Goal: Task Accomplishment & Management: Use online tool/utility

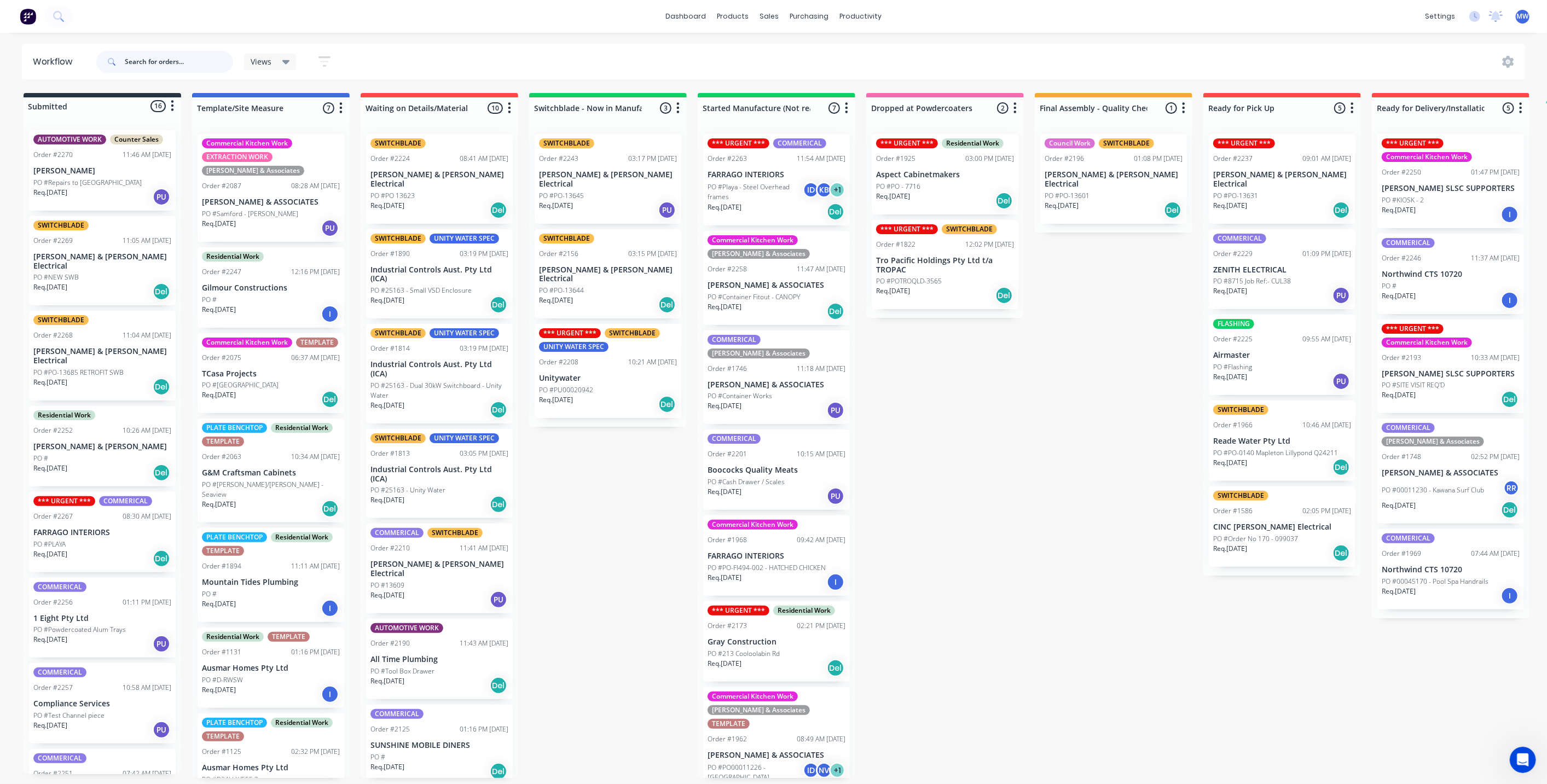
click at [166, 66] on input "text" at bounding box center [178, 61] width 108 height 22
type input "2267"
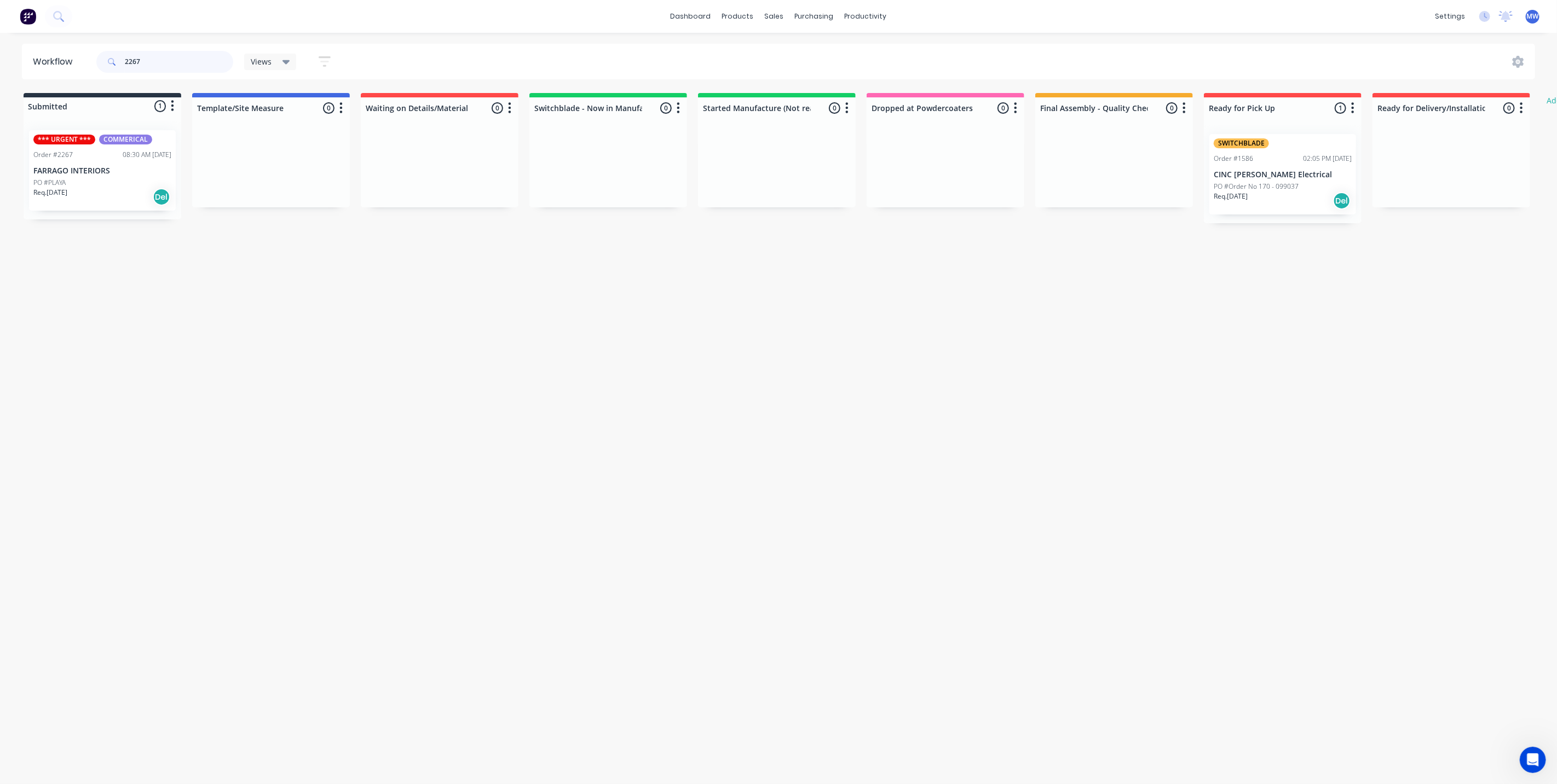
drag, startPoint x: 143, startPoint y: 59, endPoint x: 84, endPoint y: 48, distance: 60.0
click at [84, 50] on header "Workflow 2267 Views Save new view None (Default) edit SCSM - MAIN edit SUNCOAST…" at bounding box center [778, 61] width 1514 height 36
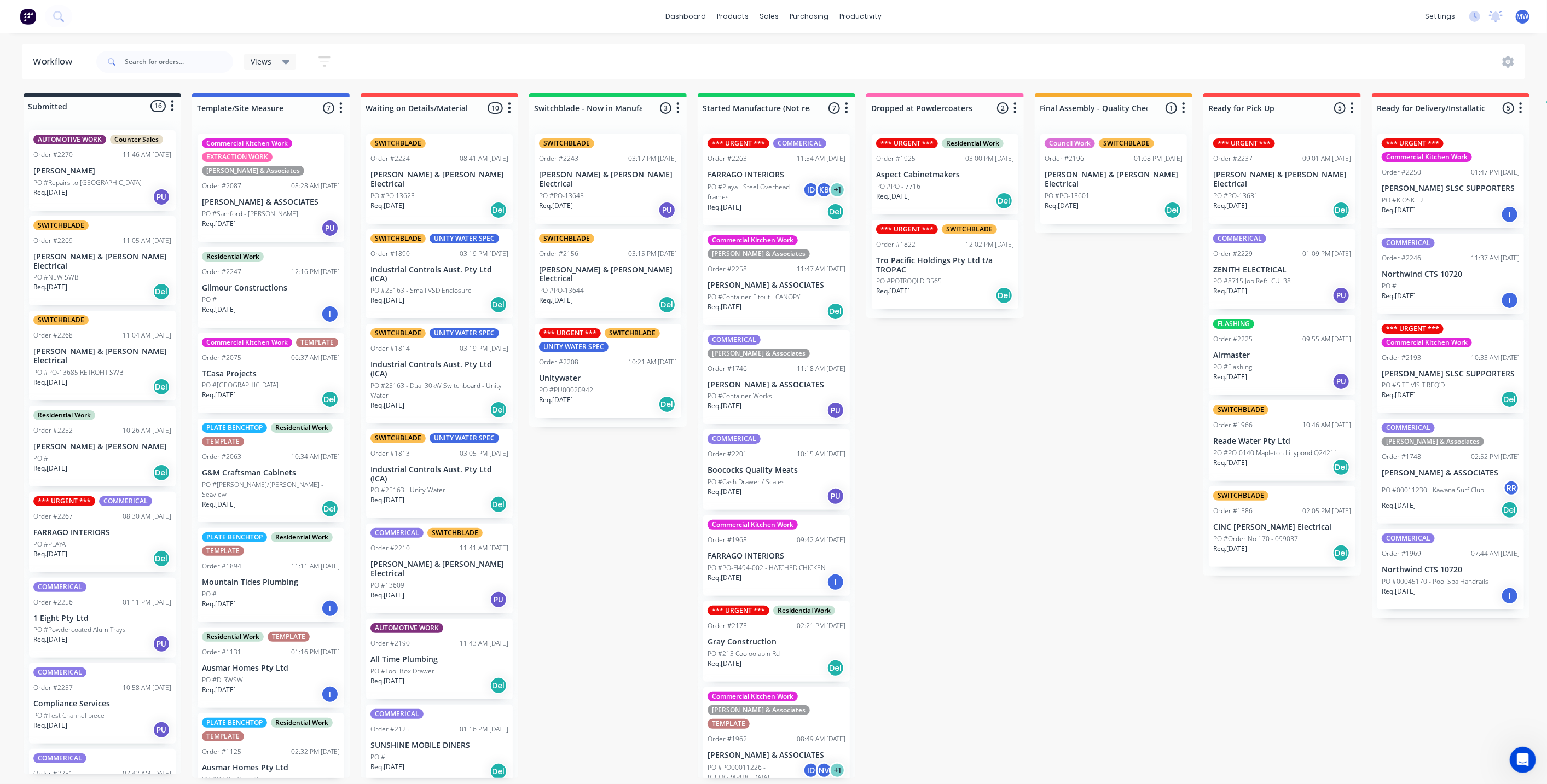
click at [606, 540] on div "Submitted 16 Status colour #273444 hex #273444 Save Cancel Summaries Total orde…" at bounding box center [904, 436] width 1825 height 685
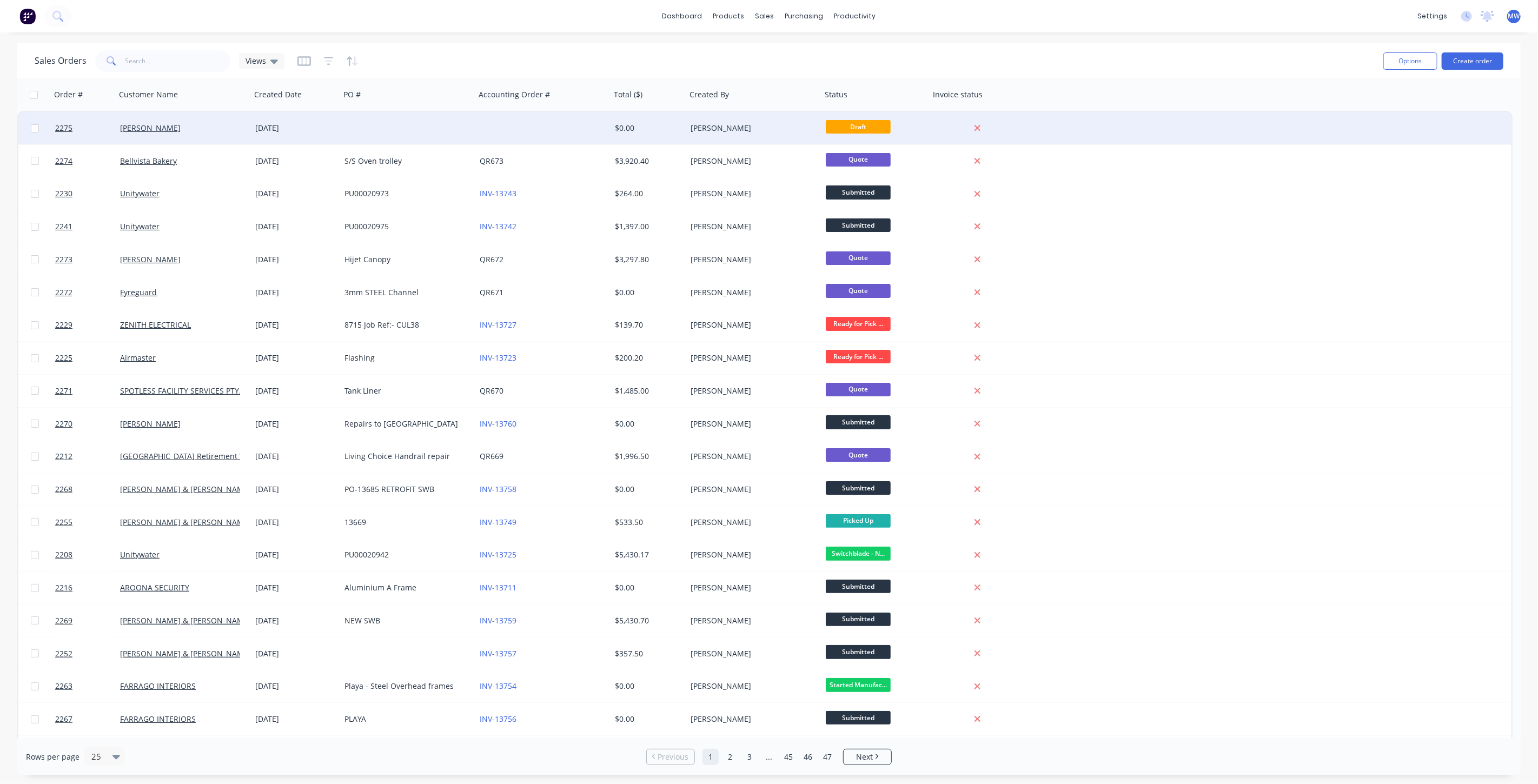
click at [457, 122] on div at bounding box center [408, 128] width 136 height 32
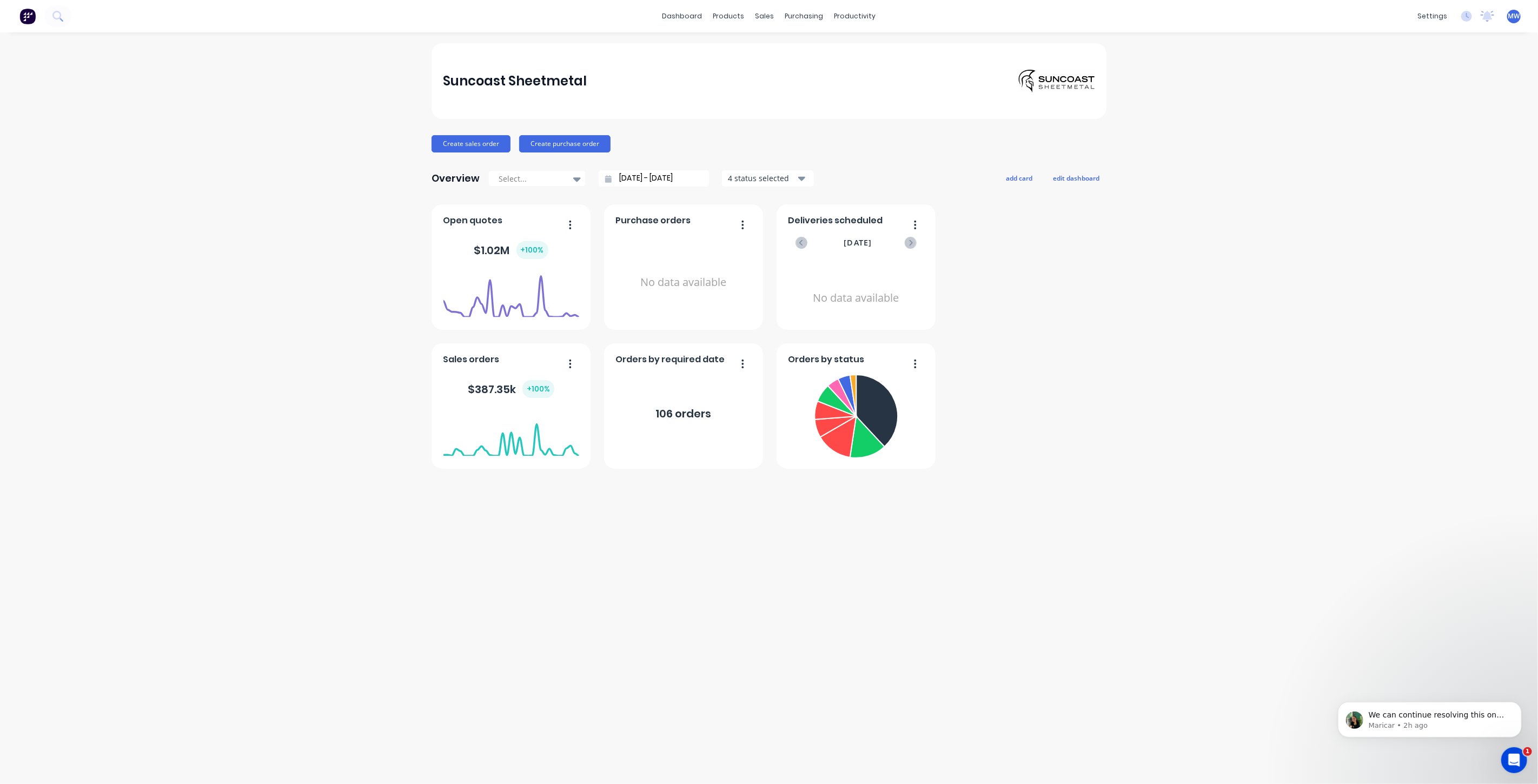
drag, startPoint x: 284, startPoint y: 283, endPoint x: 291, endPoint y: 280, distance: 7.6
click at [284, 283] on div "Suncoast Sheetmetal Create sales order Create purchase order Overview Select...…" at bounding box center [769, 409] width 1538 height 730
click at [786, 48] on div "Sales Orders" at bounding box center [805, 52] width 45 height 9
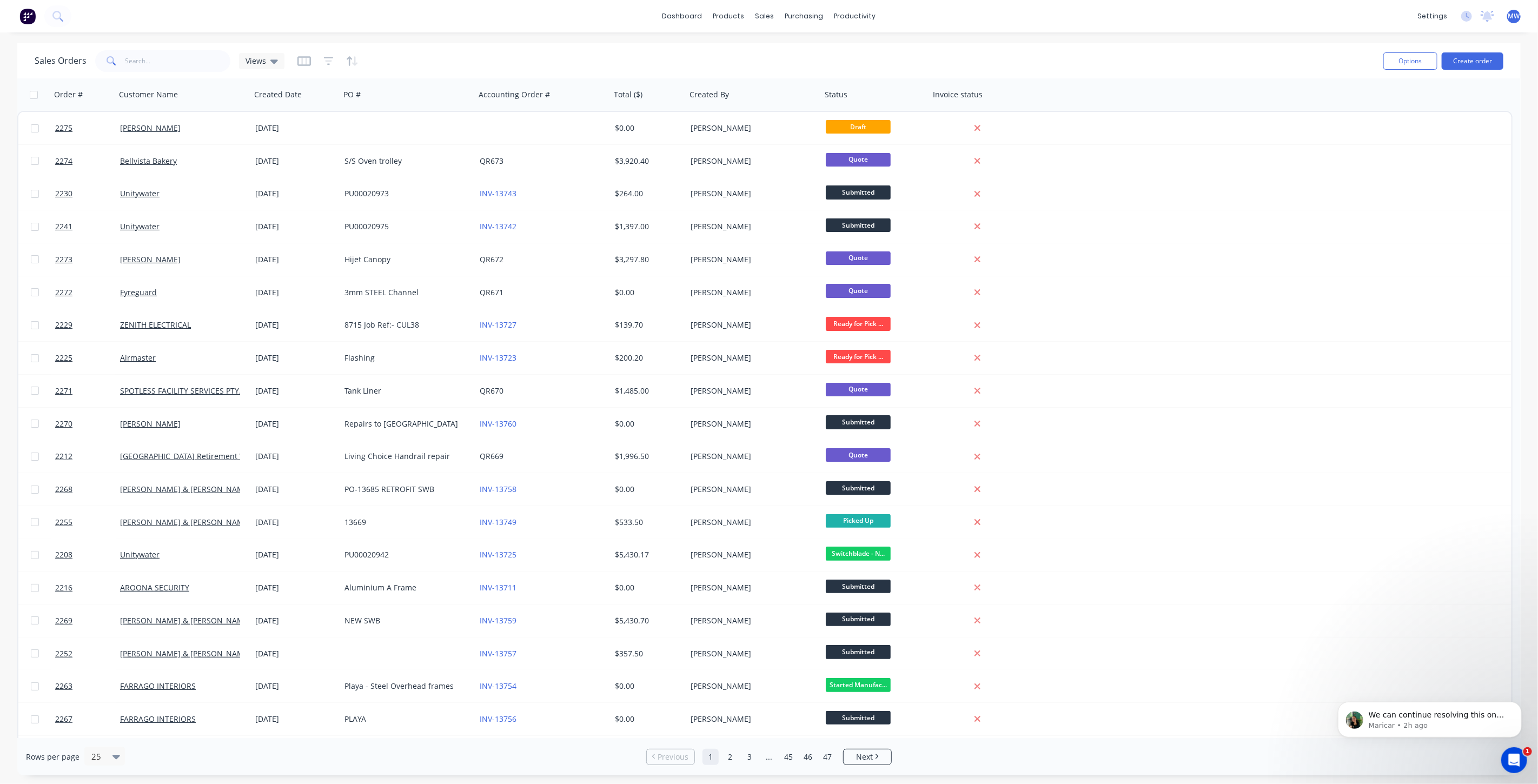
click at [1039, 4] on div "dashboard products sales purchasing productivity dashboard products Product Cat…" at bounding box center [769, 16] width 1538 height 32
click at [1471, 63] on button "Create order" at bounding box center [1472, 61] width 62 height 17
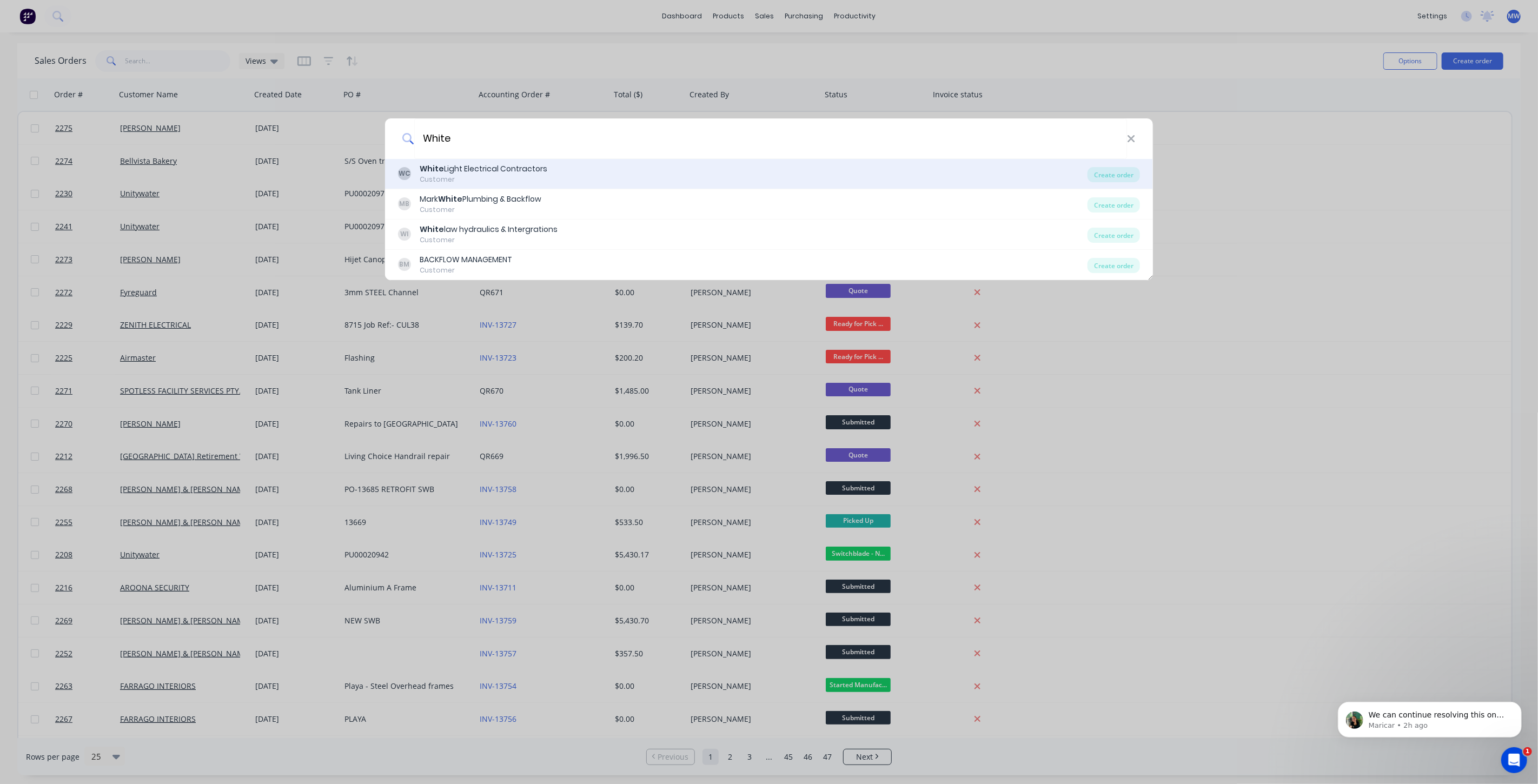
type input "White"
click at [597, 173] on div "WC White Light Electrical Contractors Customer" at bounding box center [742, 173] width 689 height 21
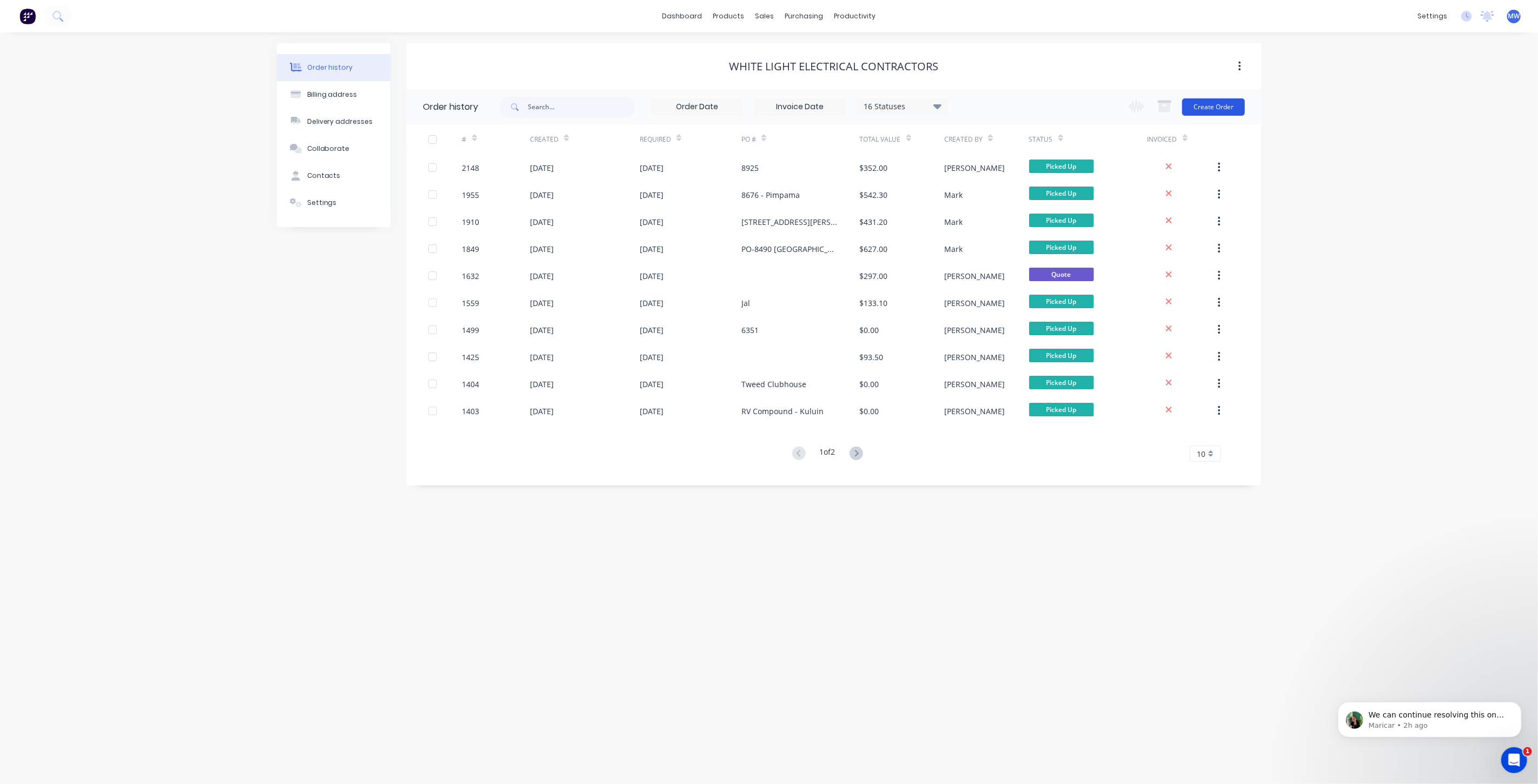
click at [1228, 103] on button "Create Order" at bounding box center [1214, 107] width 63 height 17
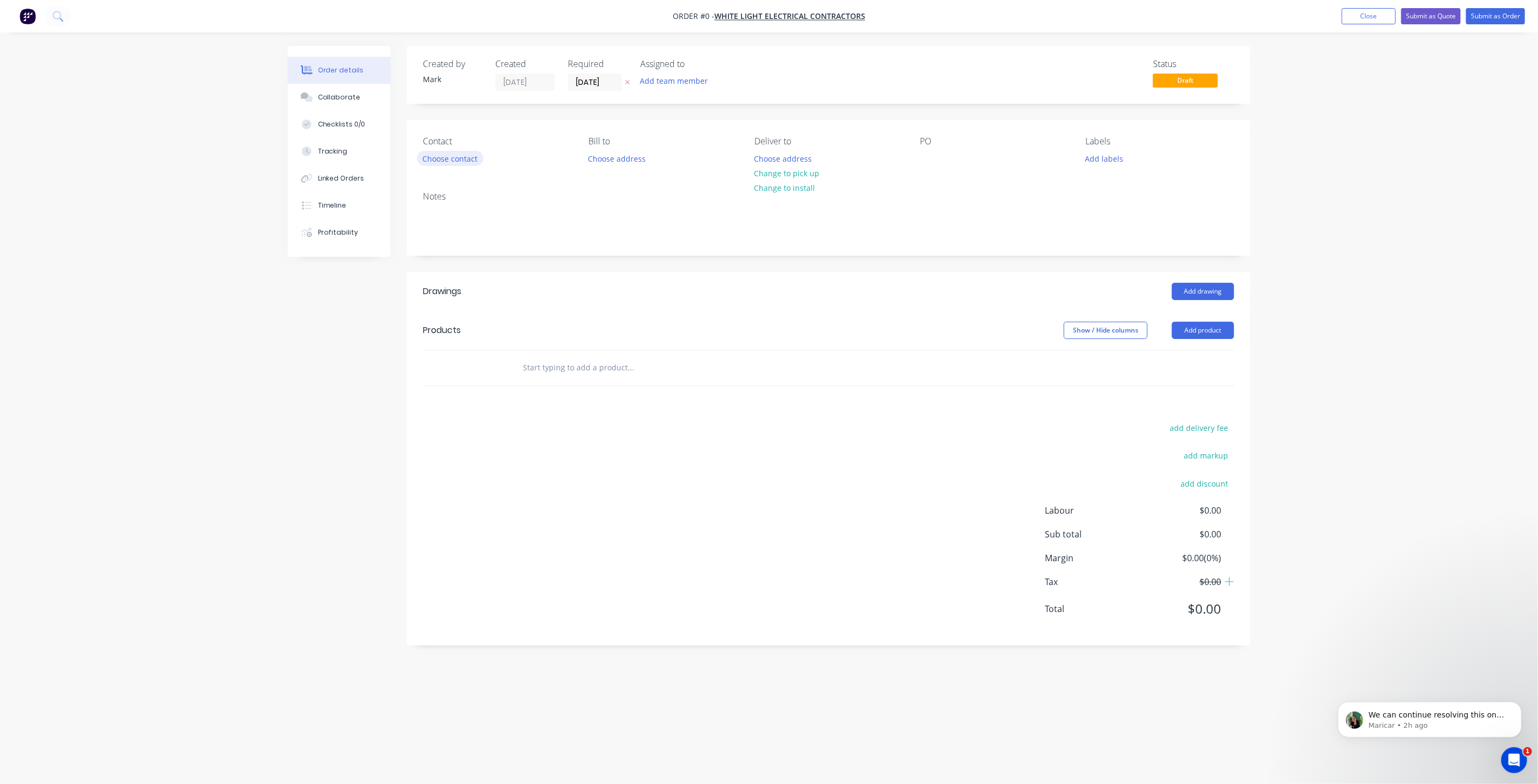
click at [470, 164] on div "Contact Choose contact" at bounding box center [497, 152] width 148 height 30
click at [465, 158] on button "Choose contact" at bounding box center [450, 157] width 66 height 14
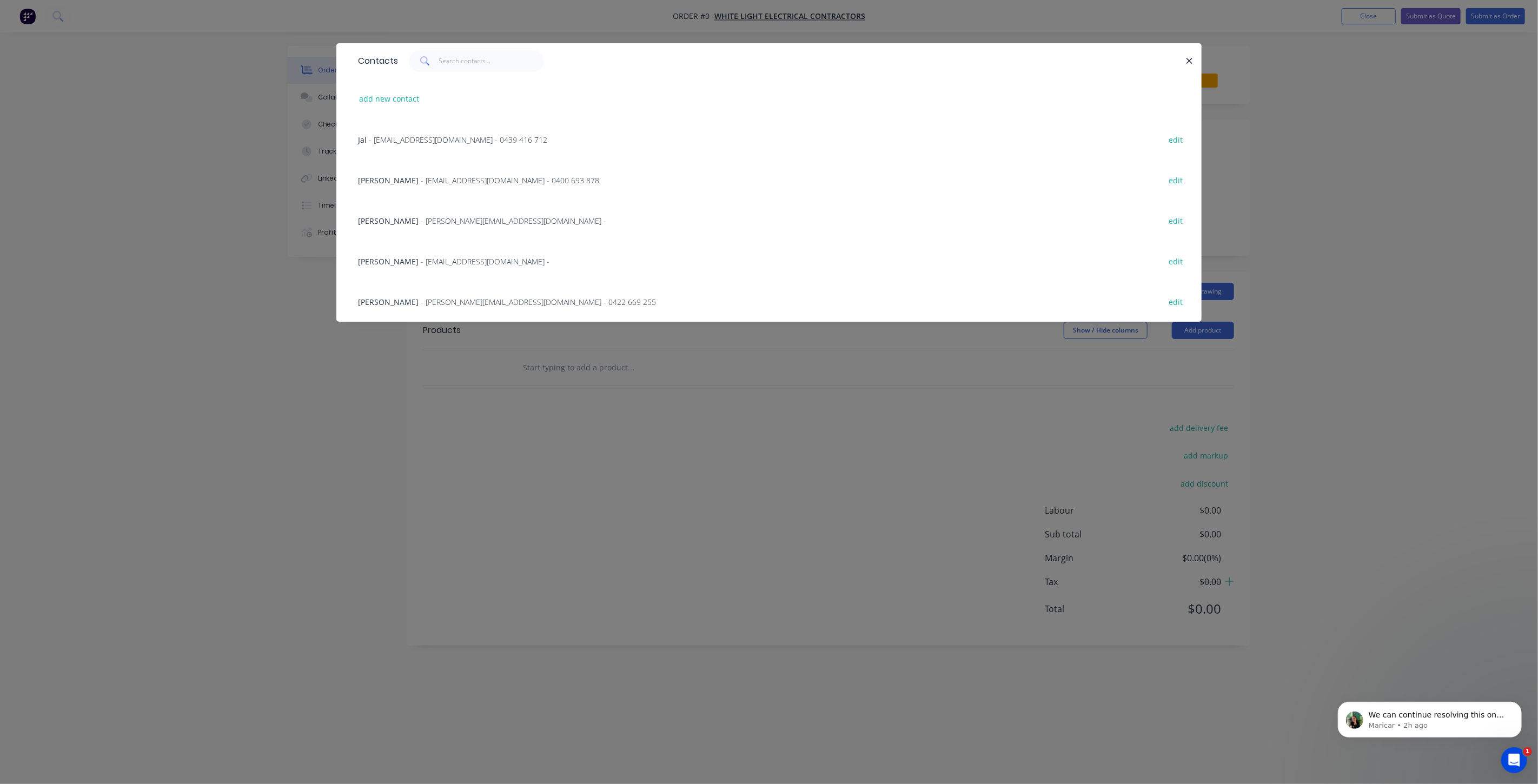
click at [421, 301] on span "- david@whitelightelectrical.com - 0422 669 255" at bounding box center [539, 301] width 235 height 10
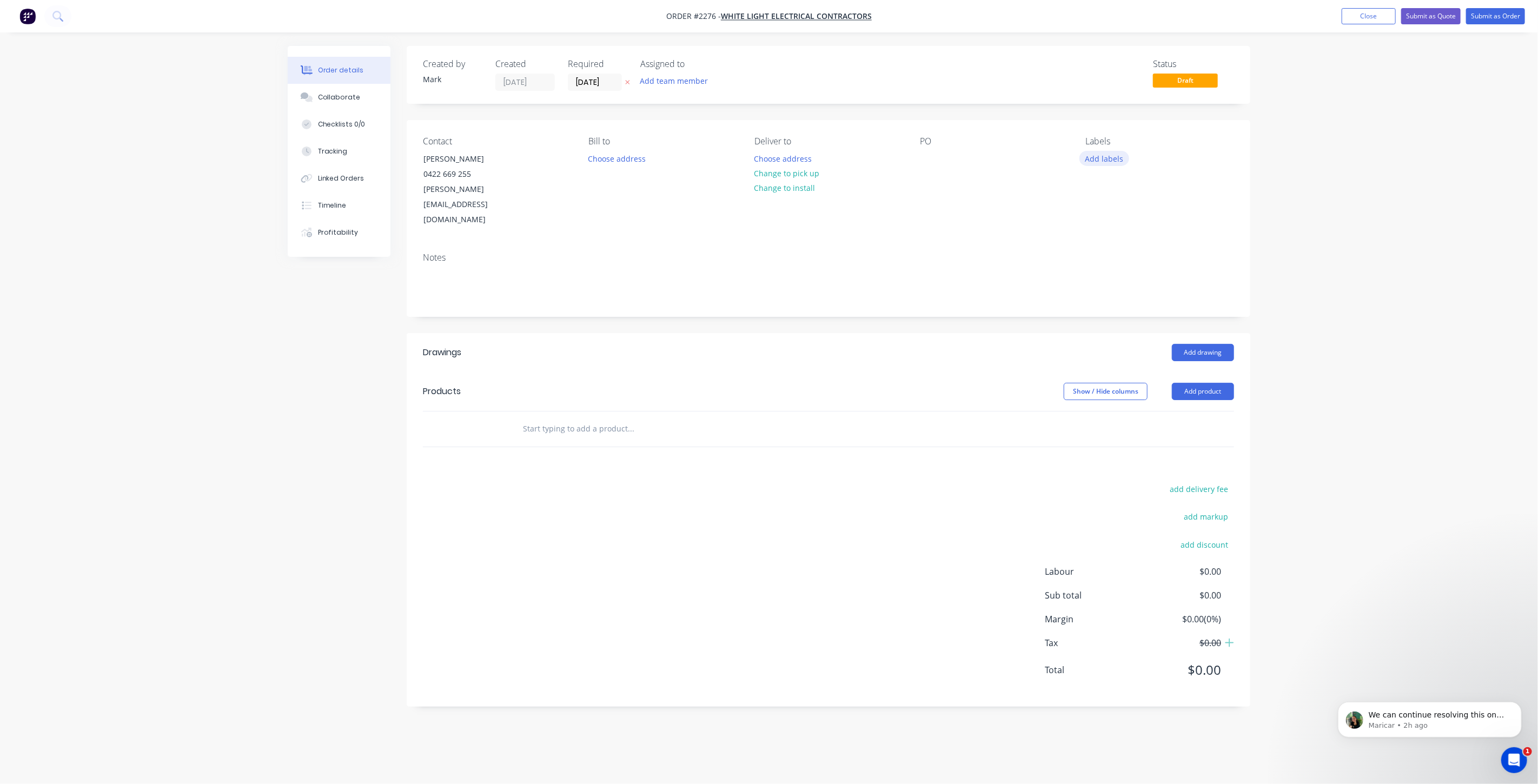
click at [1114, 156] on button "Add labels" at bounding box center [1104, 157] width 49 height 14
click at [1106, 241] on div at bounding box center [1105, 240] width 22 height 22
click at [1390, 210] on div "Order details Collaborate Checklists 0/0 Tracking Linked Orders Timeline Profit…" at bounding box center [769, 392] width 1538 height 784
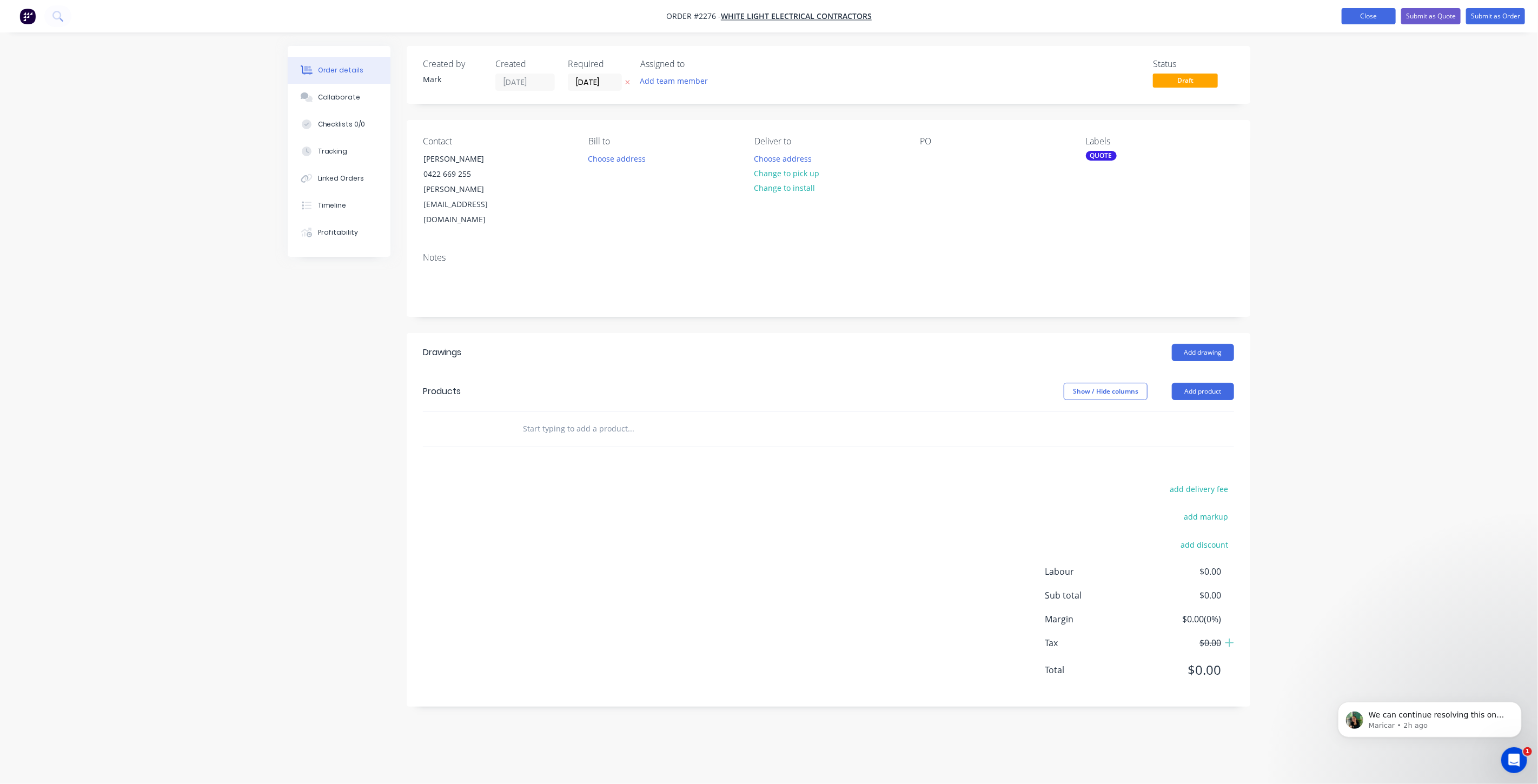
click at [1365, 20] on button "Close" at bounding box center [1368, 16] width 54 height 16
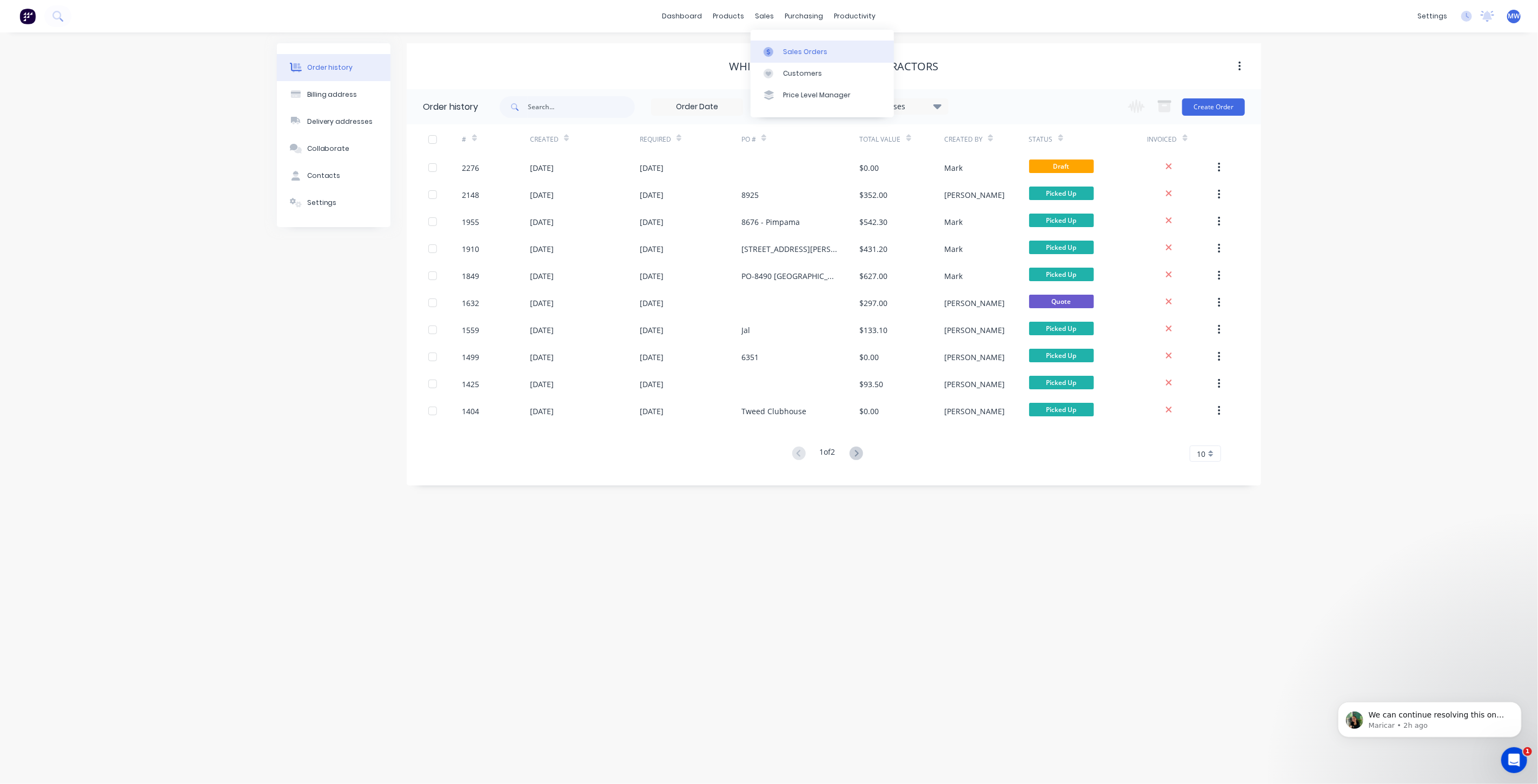
click at [792, 53] on div "Sales Orders" at bounding box center [805, 52] width 45 height 9
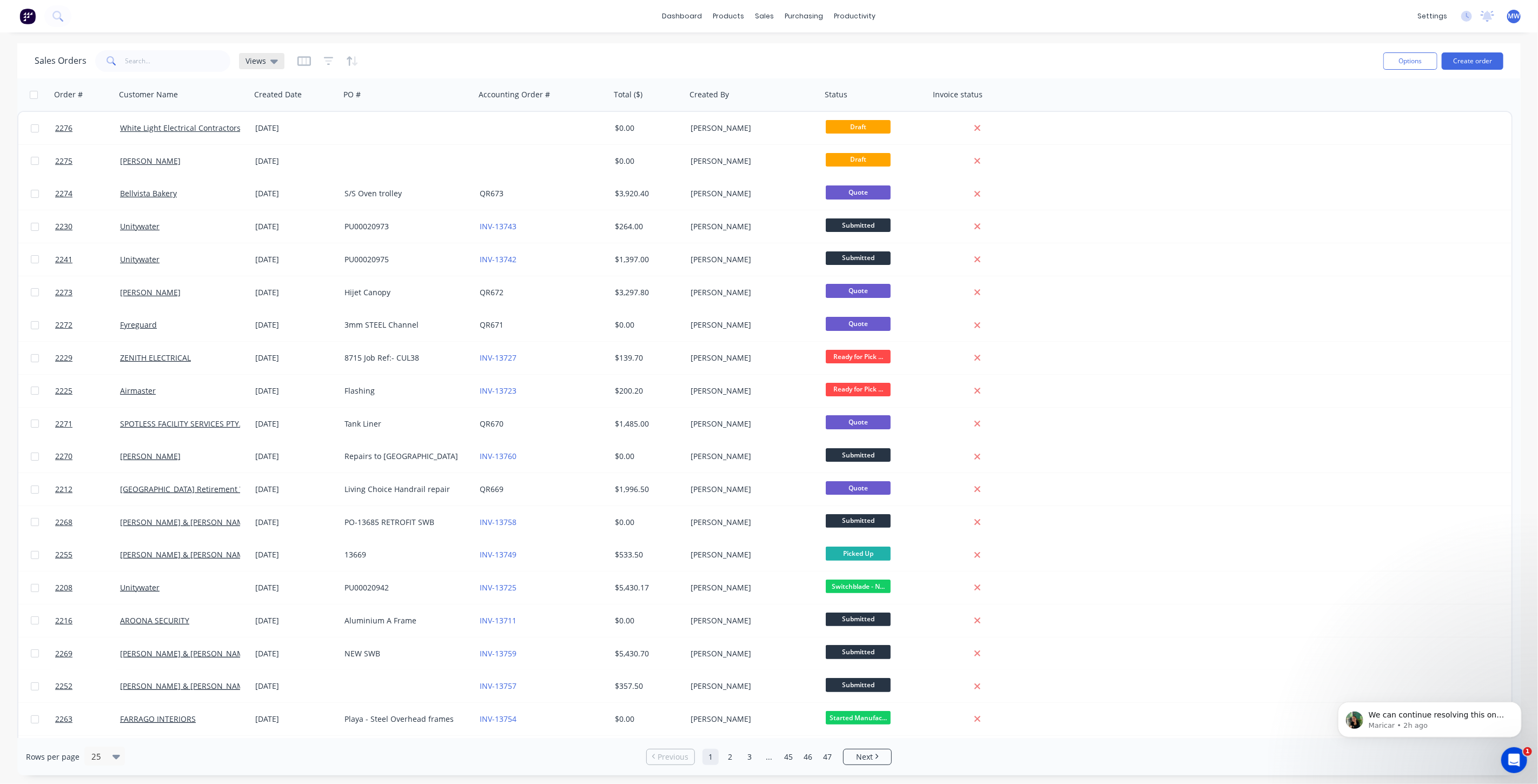
click at [253, 60] on span "Views" at bounding box center [256, 61] width 21 height 11
click at [275, 178] on button "DRAFT QUOTES" at bounding box center [303, 173] width 123 height 12
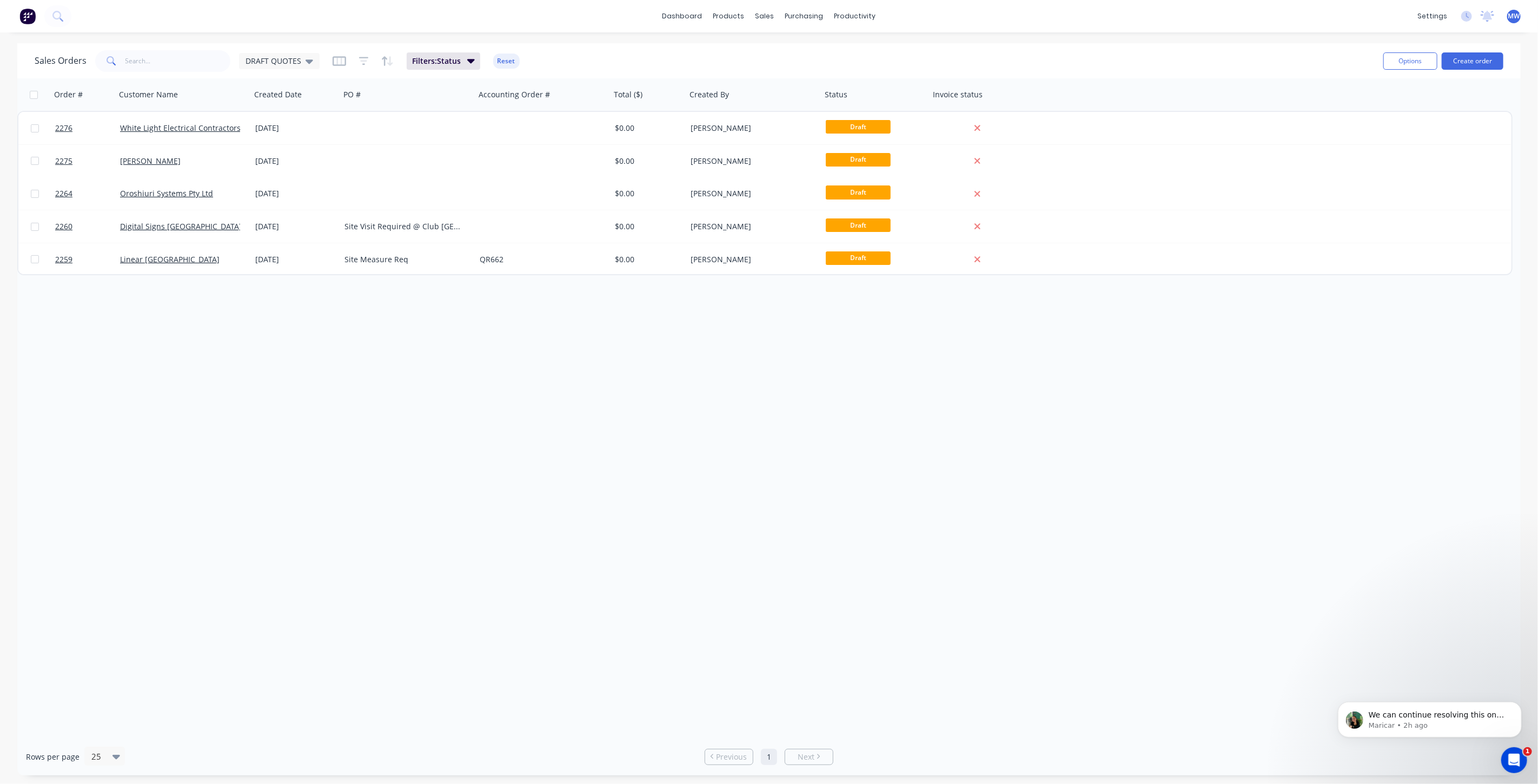
click at [324, 319] on div "Order # Customer Name Created Date PO # Accounting Order # Total ($) Created By…" at bounding box center [768, 409] width 1503 height 660
click at [1454, 64] on button "Create order" at bounding box center [1472, 61] width 62 height 17
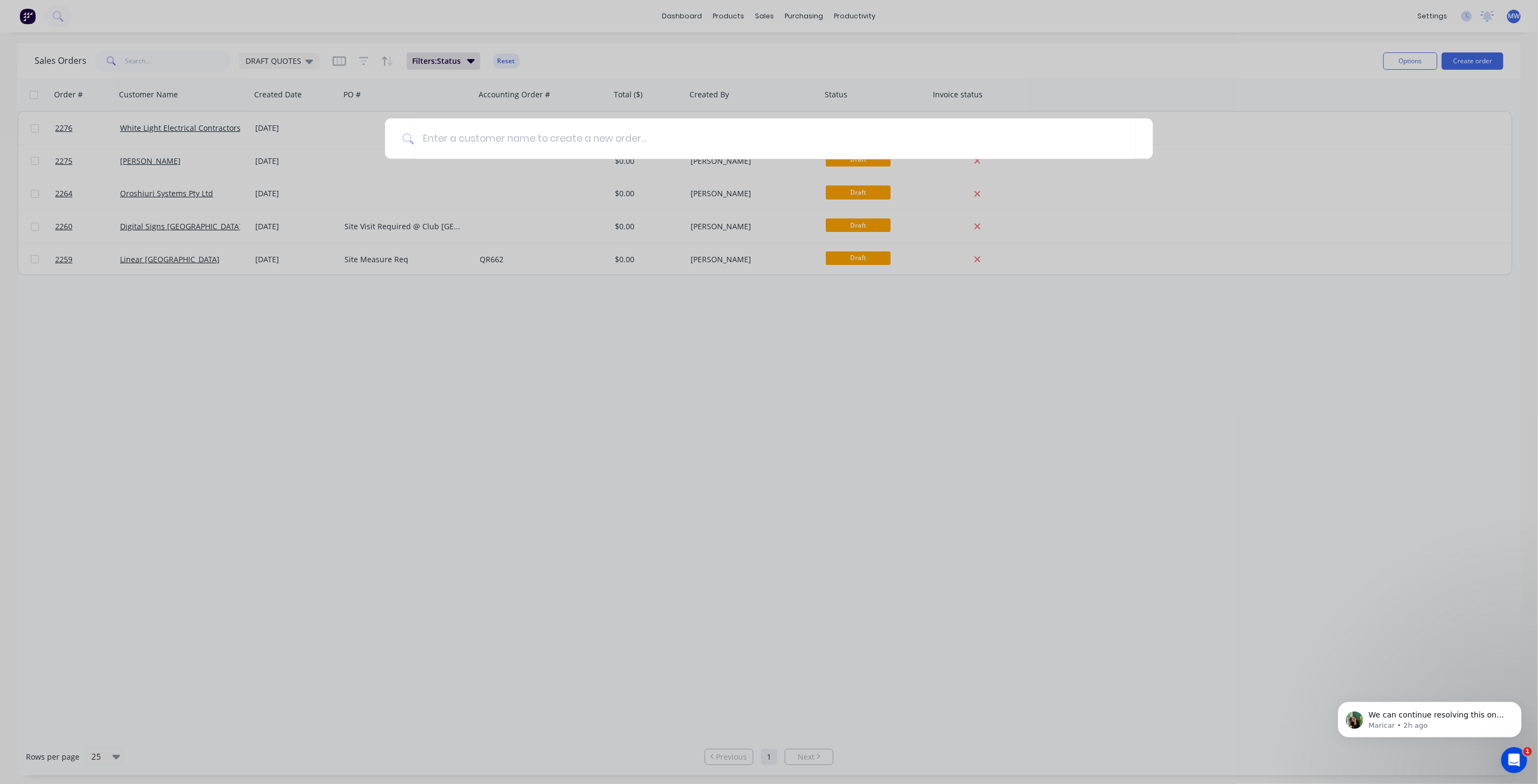
click at [1258, 63] on div at bounding box center [769, 392] width 1538 height 784
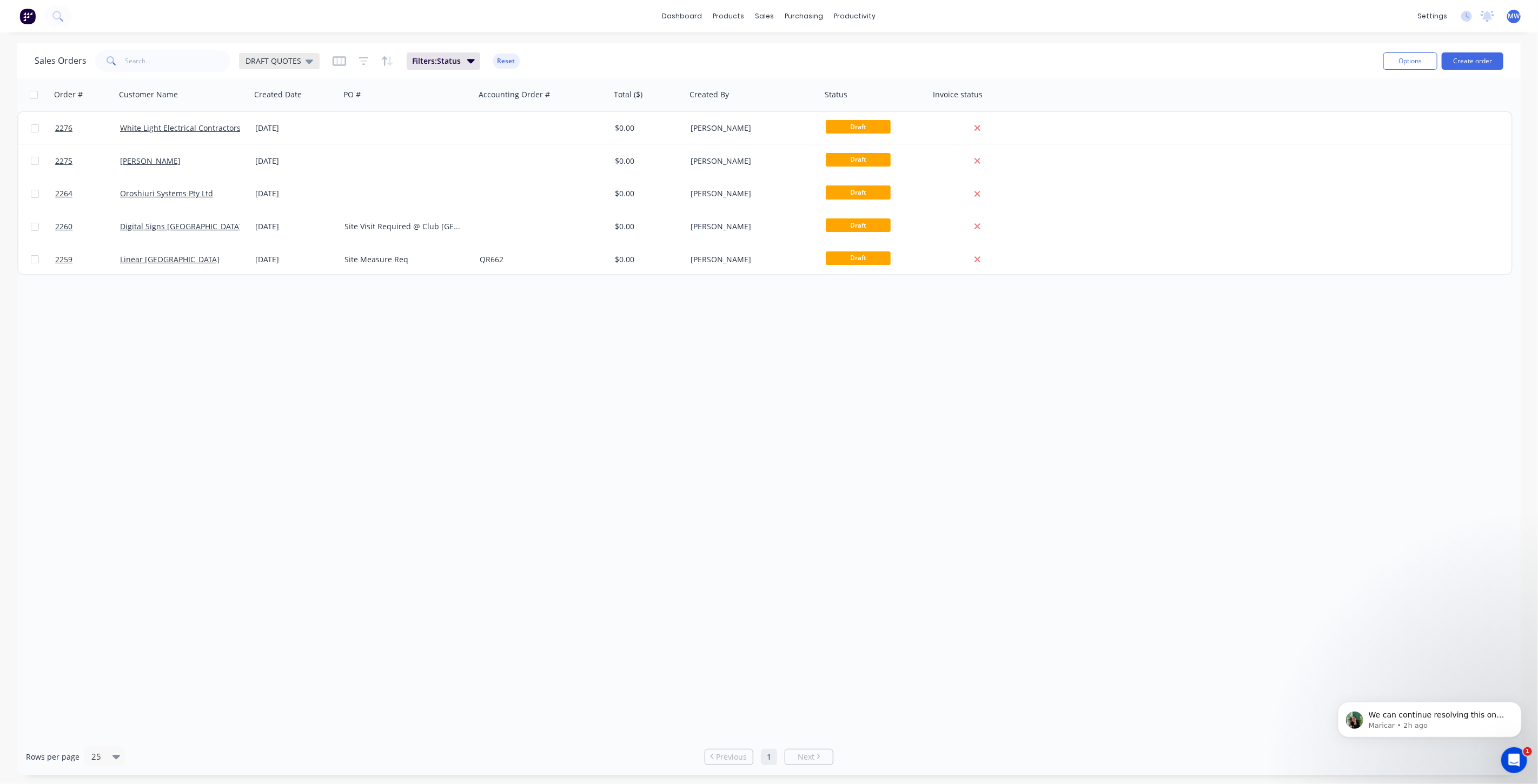
click at [301, 60] on div "DRAFT QUOTES" at bounding box center [279, 61] width 67 height 9
click at [299, 153] on button "None (Default)" at bounding box center [303, 153] width 123 height 12
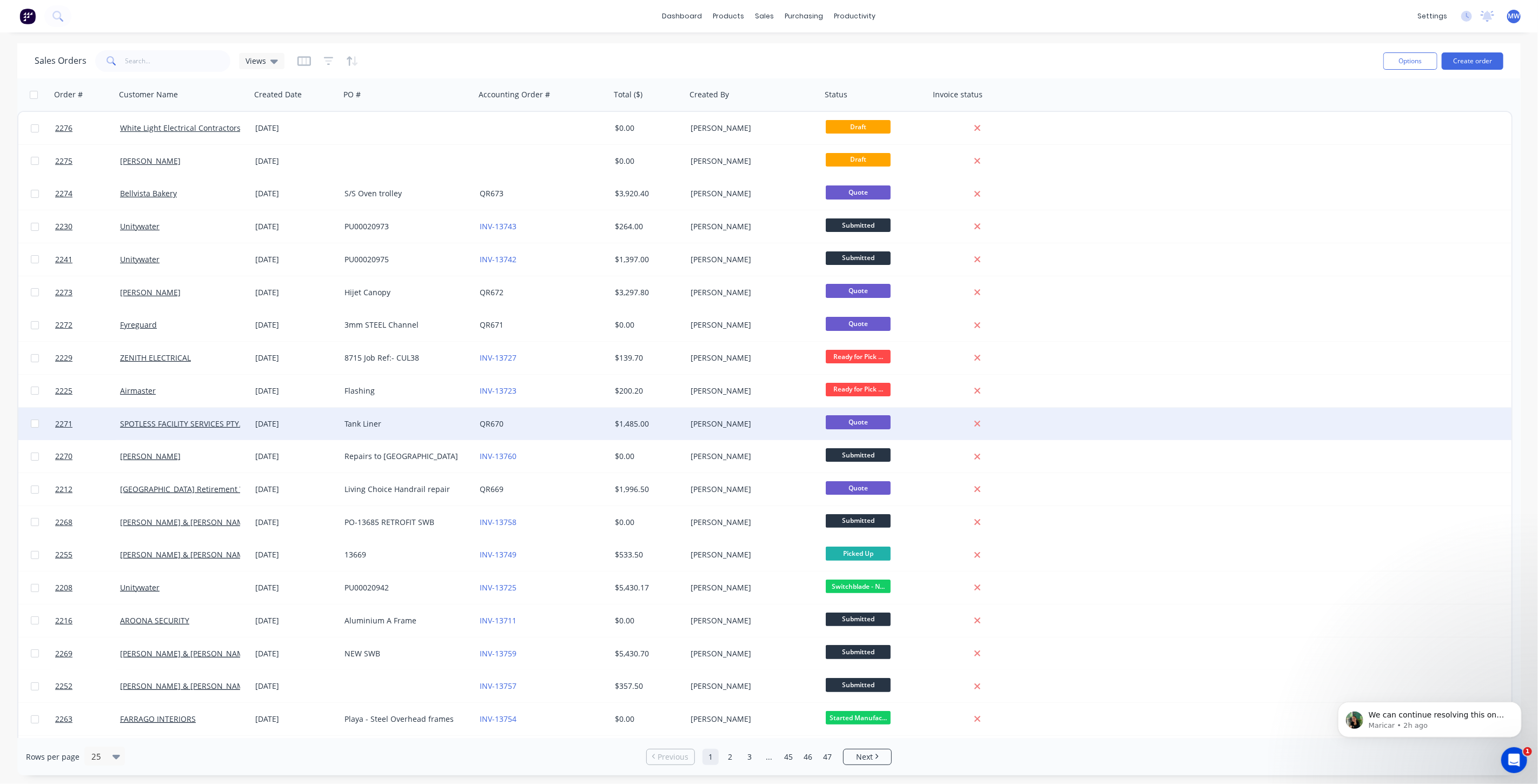
click at [206, 429] on div "SPOTLESS FACILITY SERVICES PTY. LTD" at bounding box center [183, 424] width 136 height 32
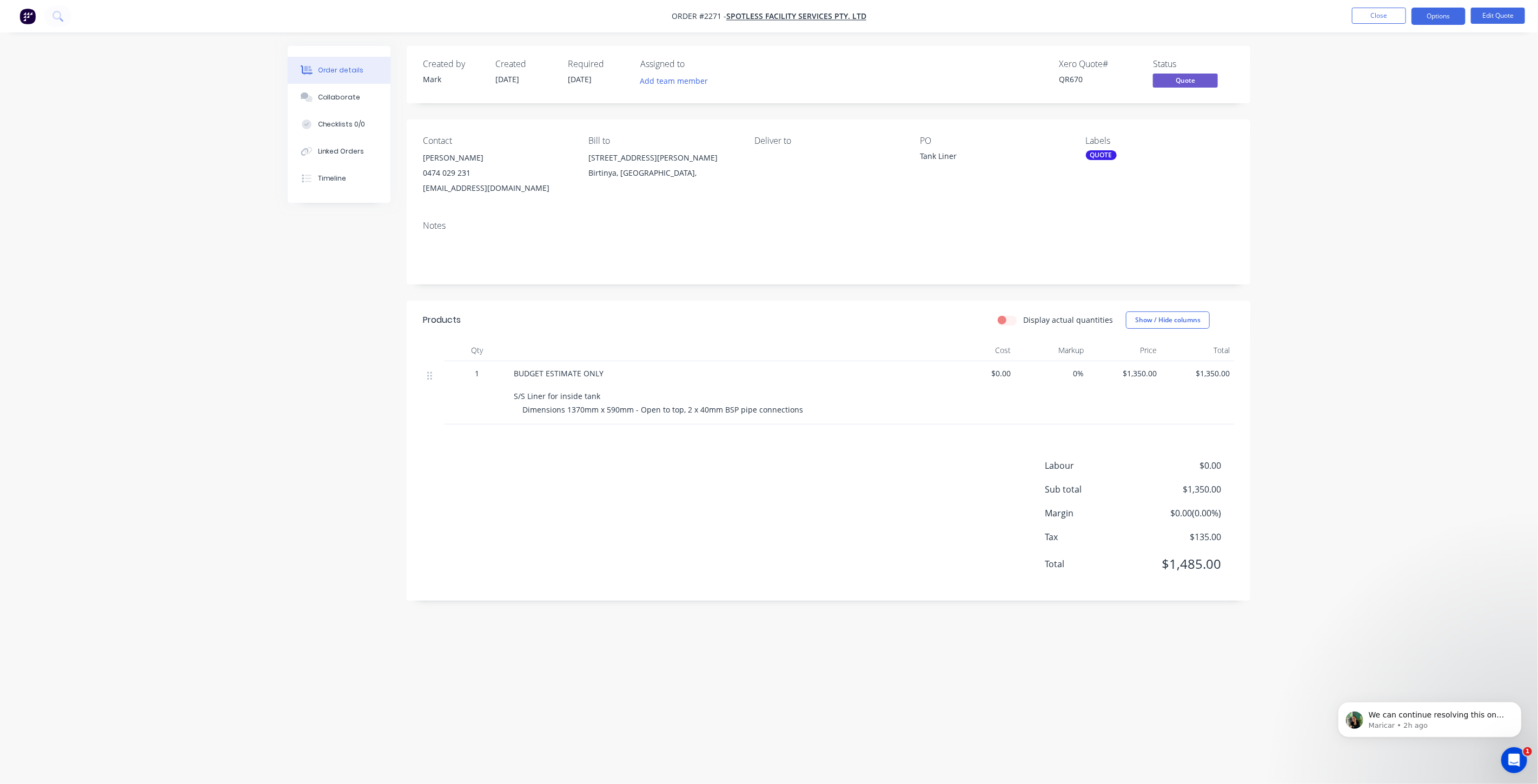
click at [1437, 137] on div "Order details Collaborate Checklists 0/0 Linked Orders Timeline Order details C…" at bounding box center [769, 392] width 1538 height 784
click at [1510, 13] on button "Edit Quote" at bounding box center [1497, 15] width 54 height 16
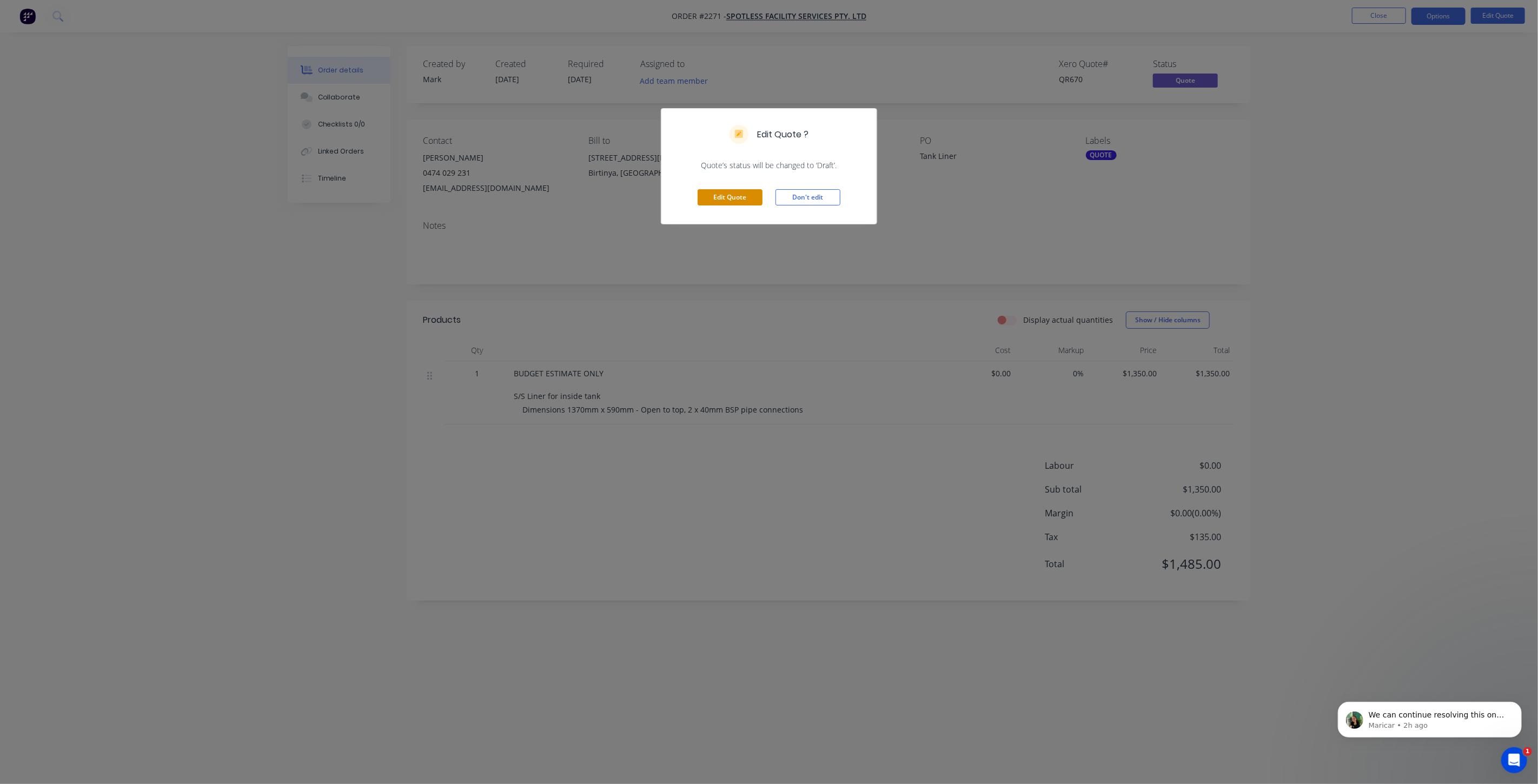
click at [760, 200] on button "Edit Quote" at bounding box center [730, 197] width 64 height 16
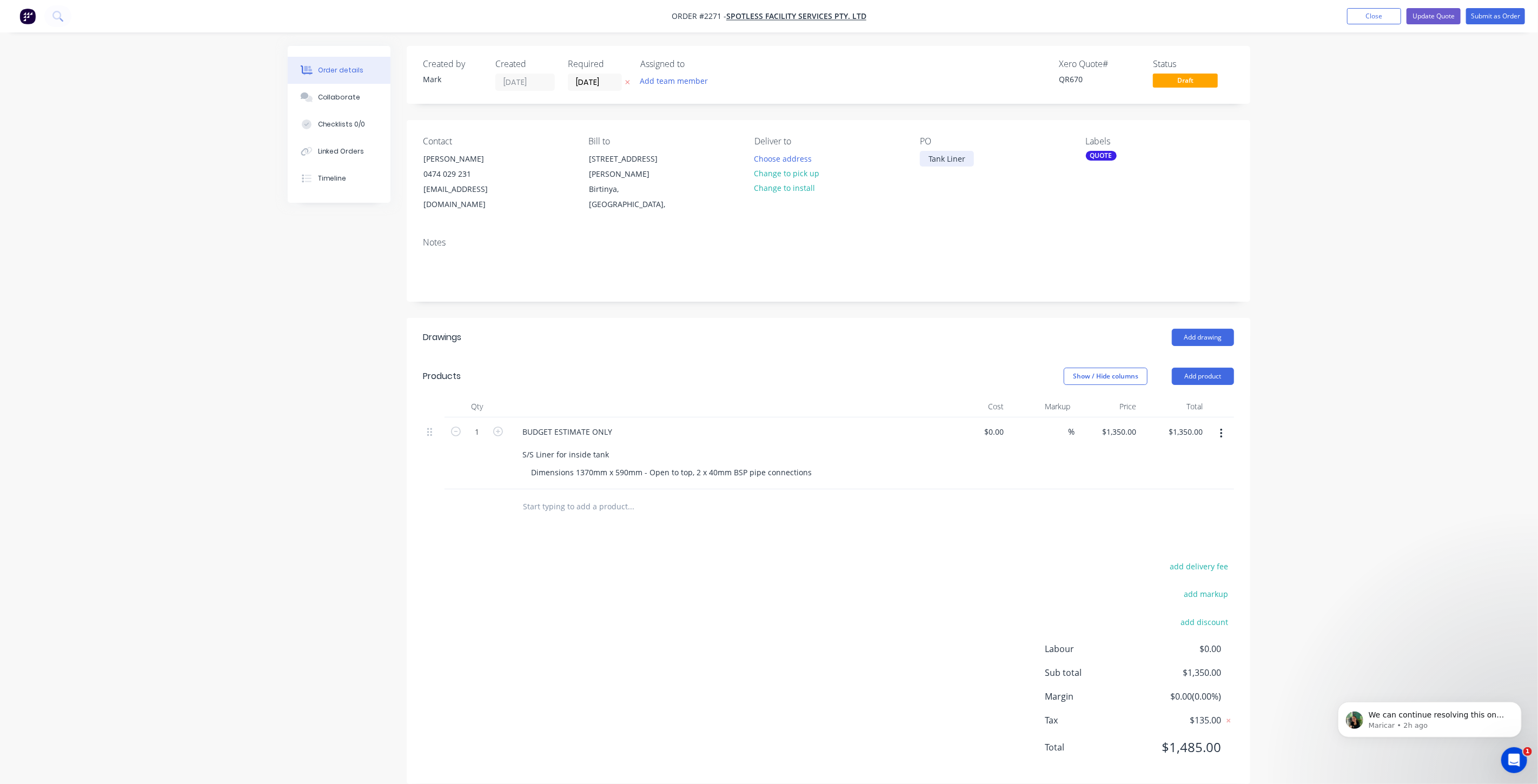
click at [970, 161] on div "Tank Liner" at bounding box center [946, 158] width 54 height 16
click at [613, 439] on div "BUDGET ESTIMATE ONLY S/S Liner for inside tank" at bounding box center [567, 443] width 107 height 38
click at [522, 438] on div "BUDGET ESTIMATE ONLY S/S Liner for inside tank" at bounding box center [567, 443] width 107 height 38
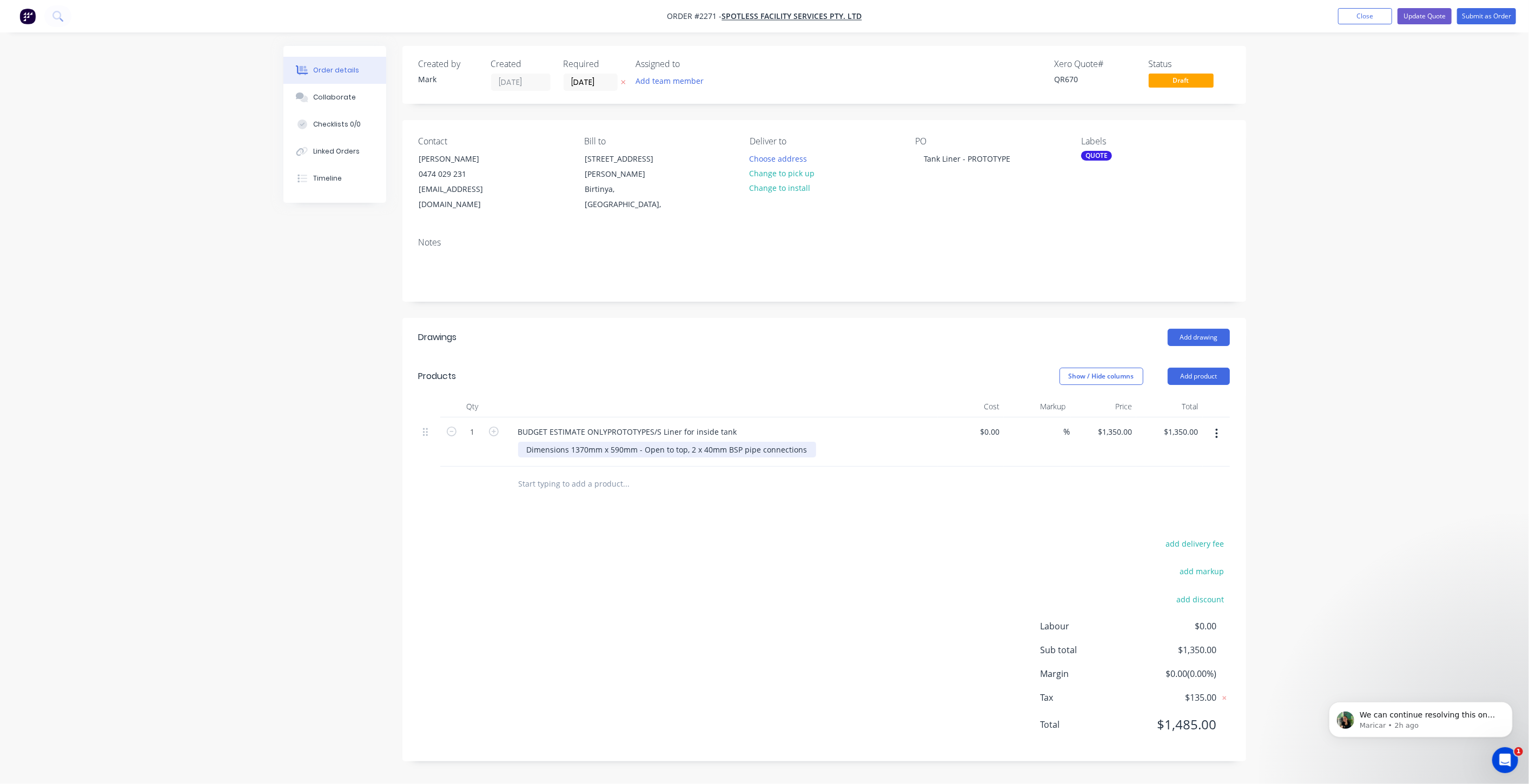
click at [807, 457] on div "Dimensions 1370mm x 590mm - Open to top, 2 x 40mm BSP pipe connections" at bounding box center [667, 449] width 298 height 16
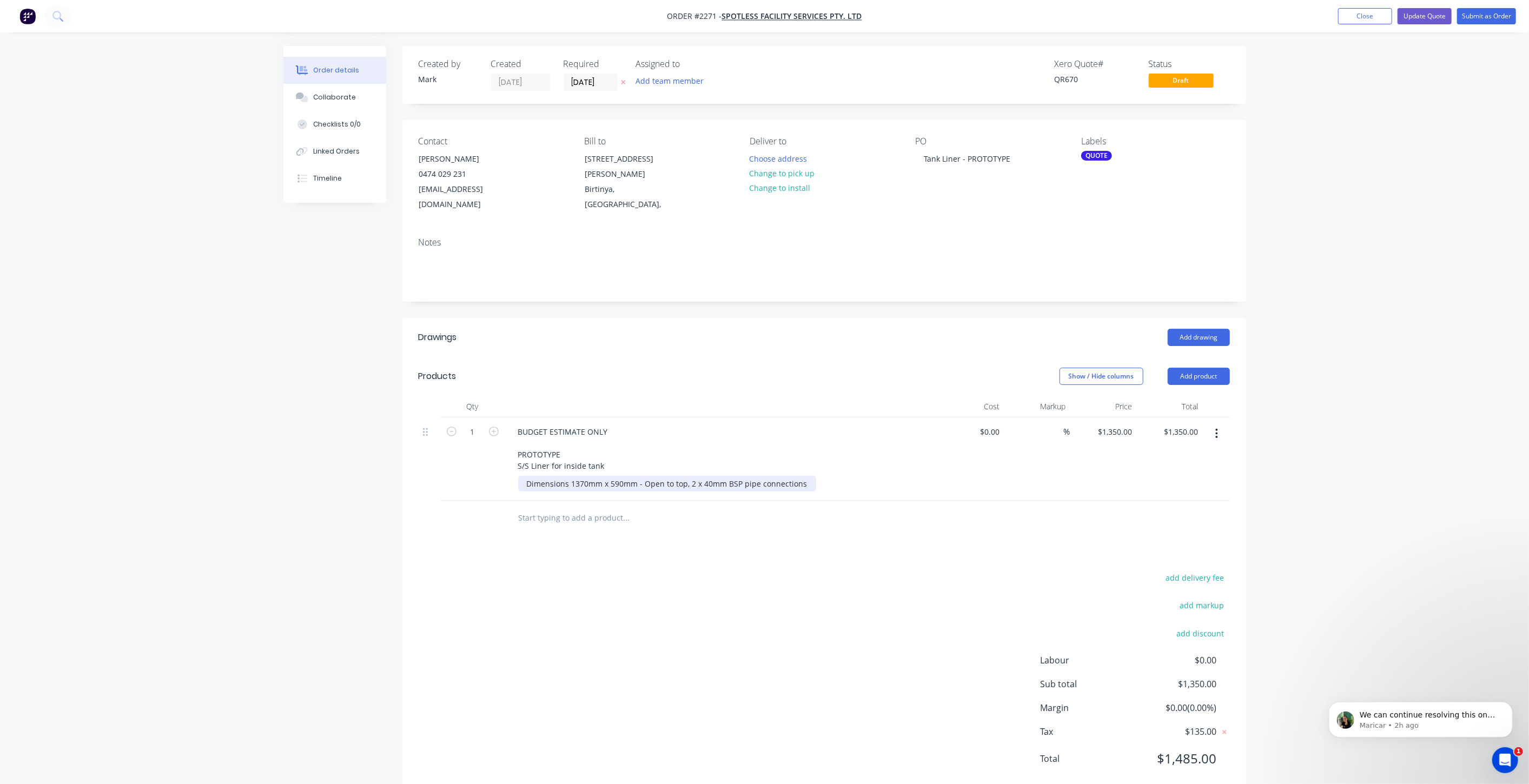
click at [808, 476] on div "Dimensions 1370mm x 590mm - Open to top, 2 x 40mm BSP pipe connections" at bounding box center [667, 483] width 298 height 16
click at [525, 490] on div "Dimensions 1370mm x 590mm - Open to top, 2 x 40mm BSP pipe connections Pricing …" at bounding box center [667, 495] width 298 height 38
drag, startPoint x: 992, startPoint y: 458, endPoint x: 1020, endPoint y: 471, distance: 30.9
click at [992, 457] on div "$0.00 $0.00" at bounding box center [971, 470] width 66 height 106
click at [1126, 424] on input "1350" at bounding box center [1117, 431] width 40 height 16
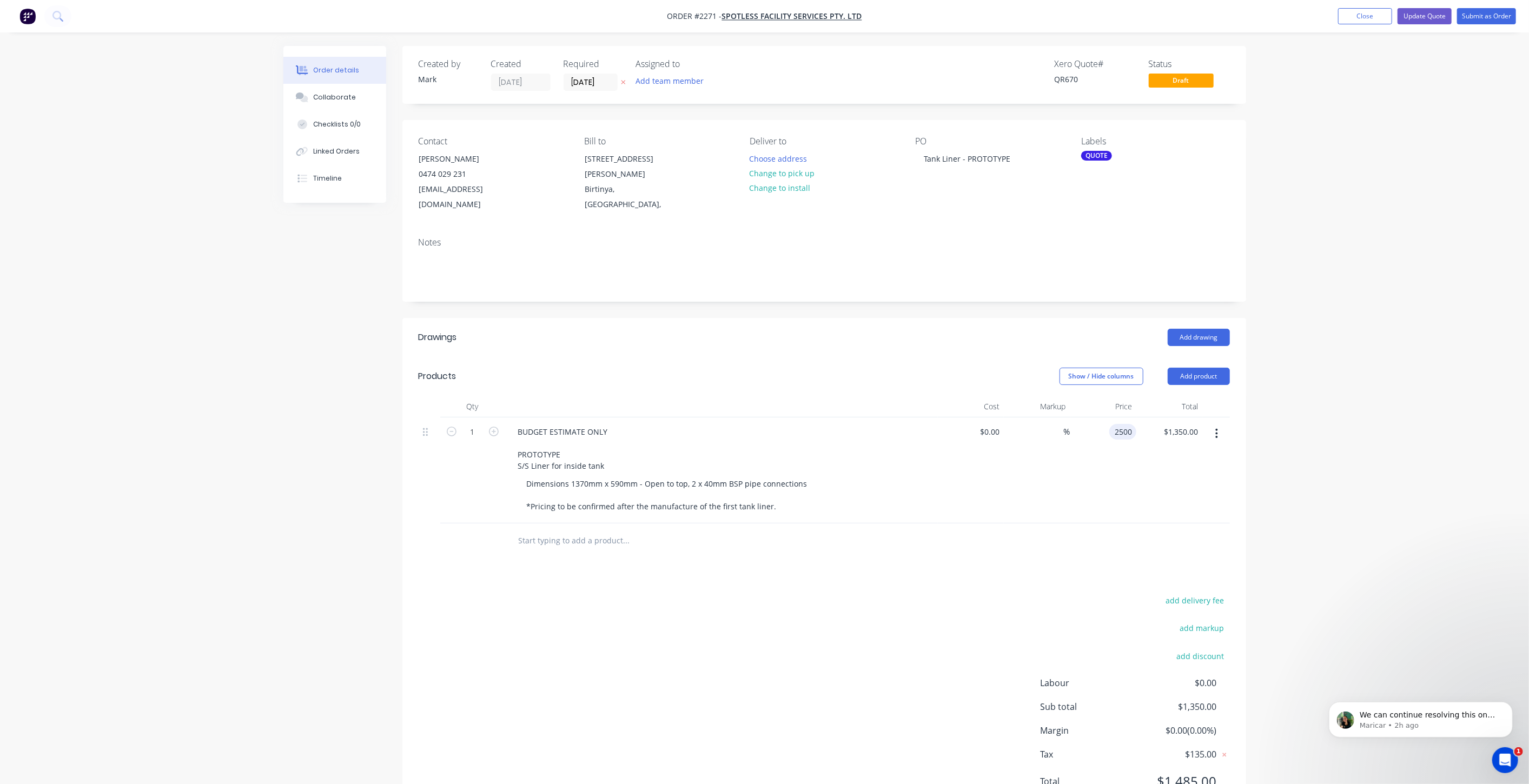
type input "$2,500.00"
click at [1322, 478] on div "Order details Collaborate Checklists 0/0 Linked Orders Timeline Order details C…" at bounding box center [764, 417] width 1529 height 834
click at [1322, 424] on div "Order details Collaborate Checklists 0/0 Linked Orders Timeline Order details C…" at bounding box center [764, 417] width 1529 height 834
click at [1110, 417] on div "2500 $2,500.00" at bounding box center [1104, 470] width 66 height 106
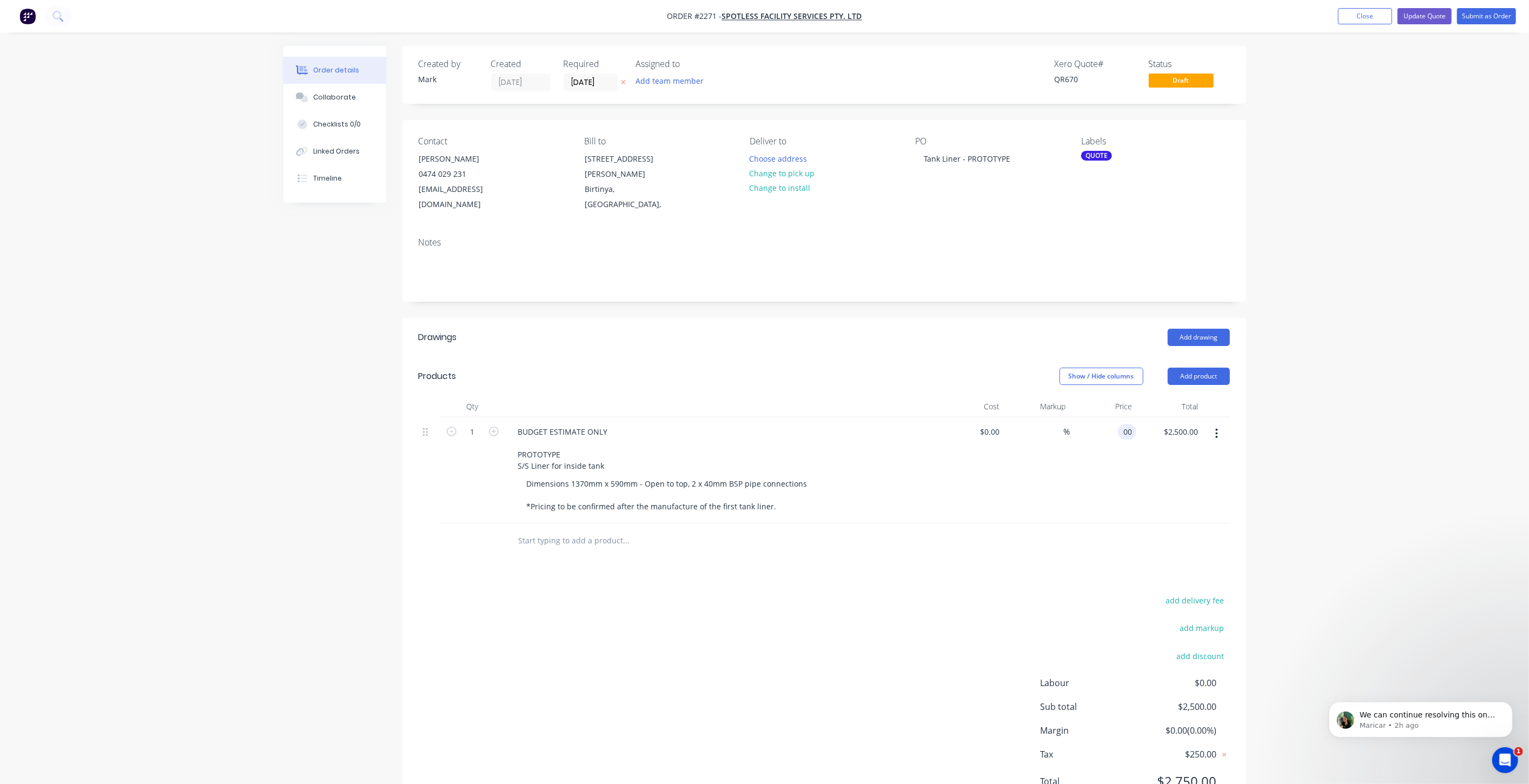
type input "0"
type input "$2,700.00"
click at [1478, 357] on div "Order details Collaborate Checklists 0/0 Linked Orders Timeline Order details C…" at bounding box center [764, 417] width 1529 height 834
click at [1433, 18] on button "Update Quote" at bounding box center [1425, 16] width 54 height 16
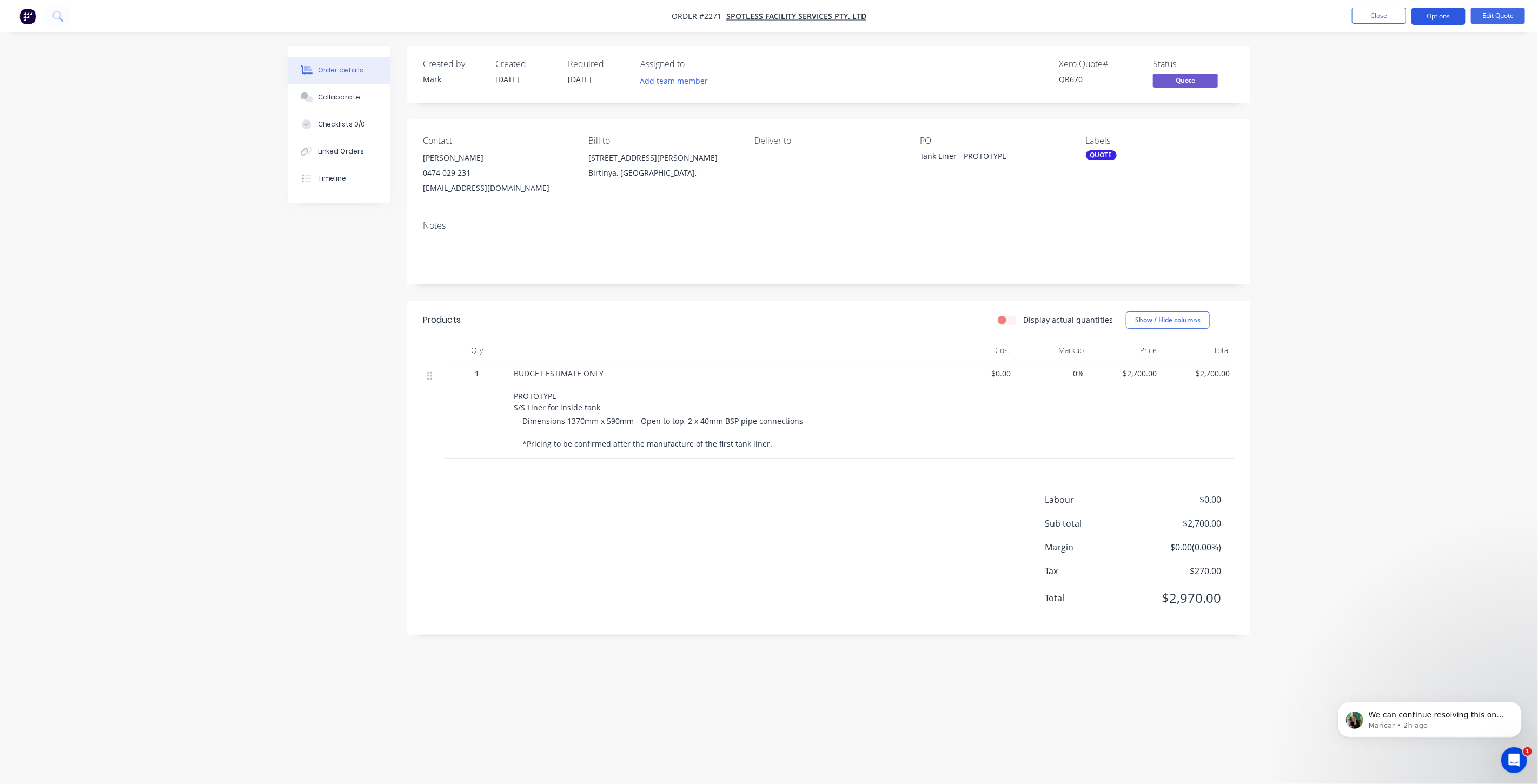
click at [1428, 20] on button "Options" at bounding box center [1437, 16] width 54 height 17
click at [1478, 97] on div "Order details Collaborate Checklists 0/0 Linked Orders Timeline Order details C…" at bounding box center [769, 392] width 1538 height 784
drag, startPoint x: 185, startPoint y: 400, endPoint x: 506, endPoint y: 403, distance: 321.0
click at [184, 399] on div "Order details Collaborate Checklists 0/0 Linked Orders Timeline Order details C…" at bounding box center [769, 392] width 1538 height 784
drag, startPoint x: 1403, startPoint y: 290, endPoint x: 1387, endPoint y: 287, distance: 16.3
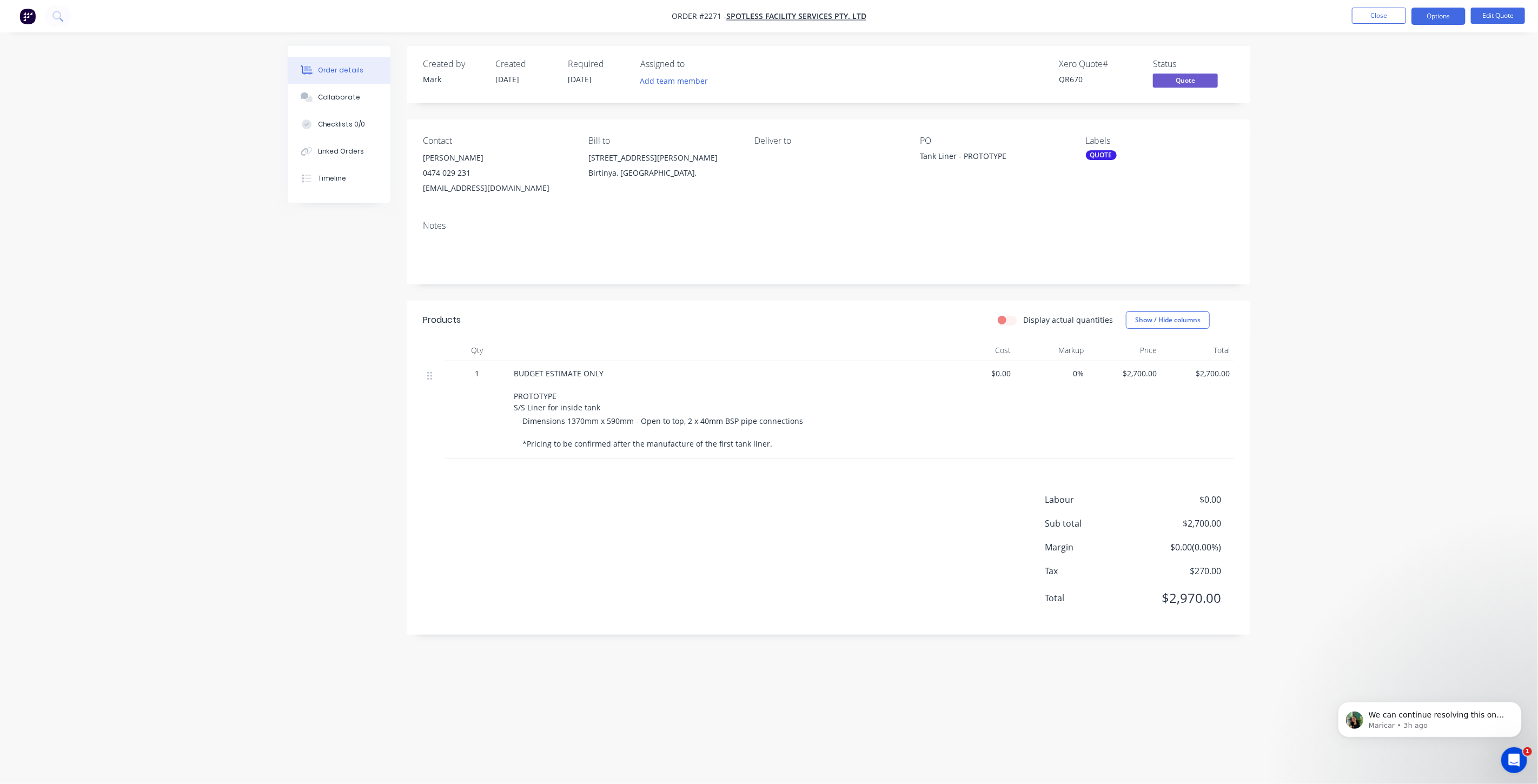
click at [1403, 290] on div "Order details Collaborate Checklists 0/0 Linked Orders Timeline Order details C…" at bounding box center [769, 392] width 1538 height 784
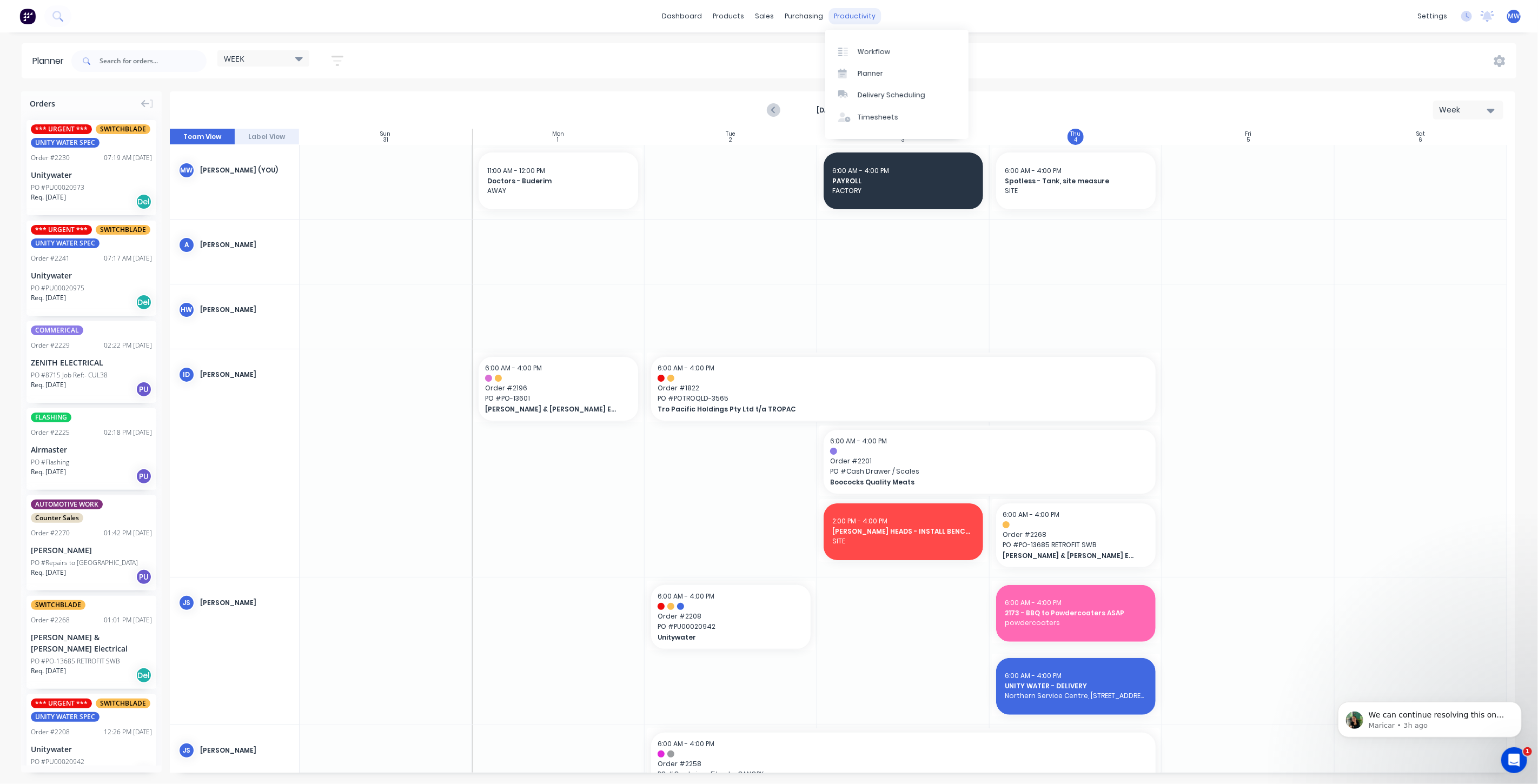
click at [852, 13] on div "productivity" at bounding box center [854, 16] width 52 height 16
click at [891, 65] on link "Planner" at bounding box center [896, 73] width 143 height 22
click at [898, 76] on link "Planner" at bounding box center [896, 73] width 143 height 22
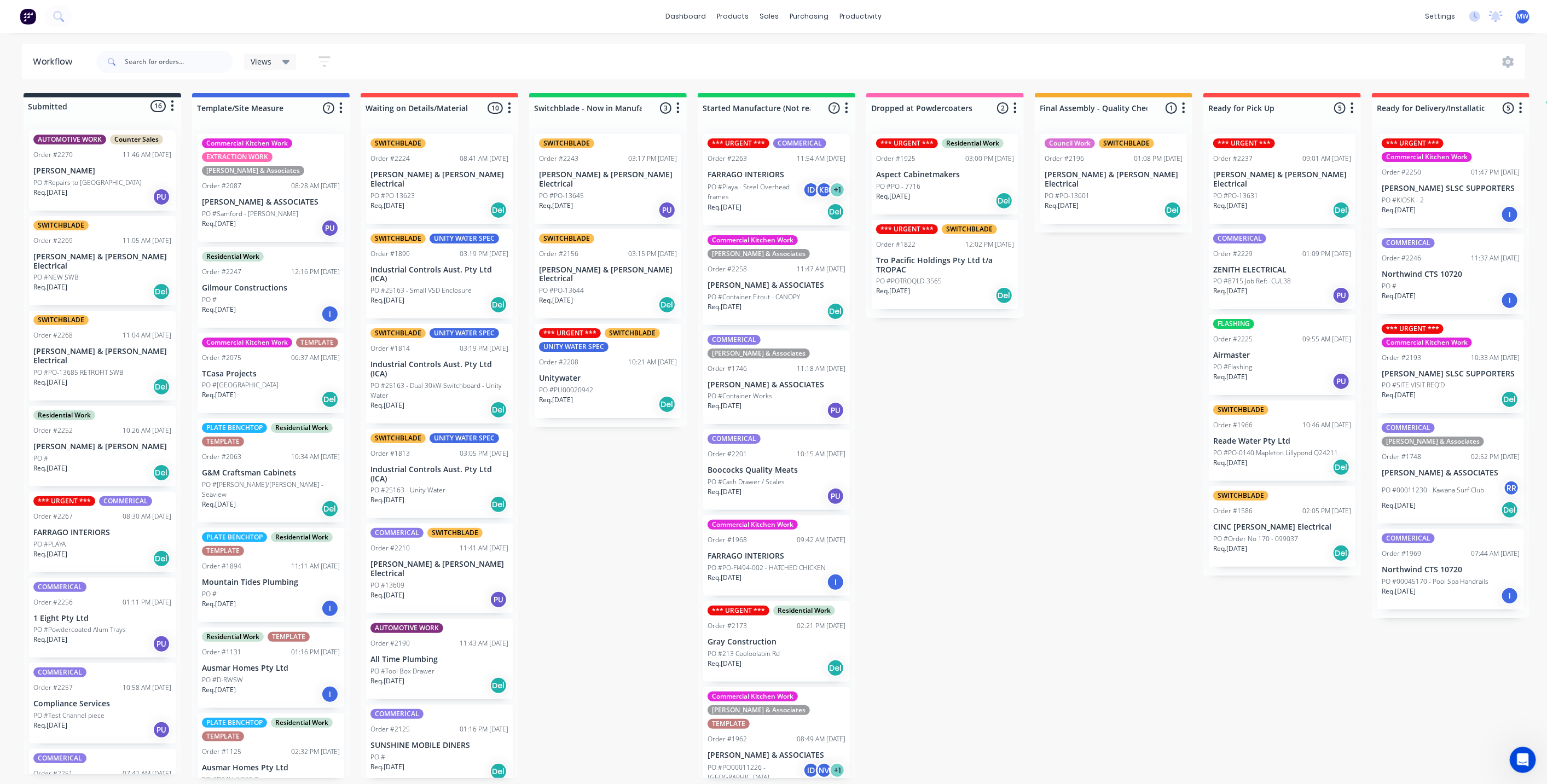
drag, startPoint x: 609, startPoint y: 486, endPoint x: 591, endPoint y: 493, distance: 19.3
click at [608, 487] on div "Submitted 16 Status colour #273444 hex #273444 Save Cancel Summaries Total orde…" at bounding box center [904, 436] width 1825 height 685
click at [559, 508] on div "Submitted 16 Status colour #273444 hex #273444 Save Cancel Summaries Total orde…" at bounding box center [904, 436] width 1825 height 685
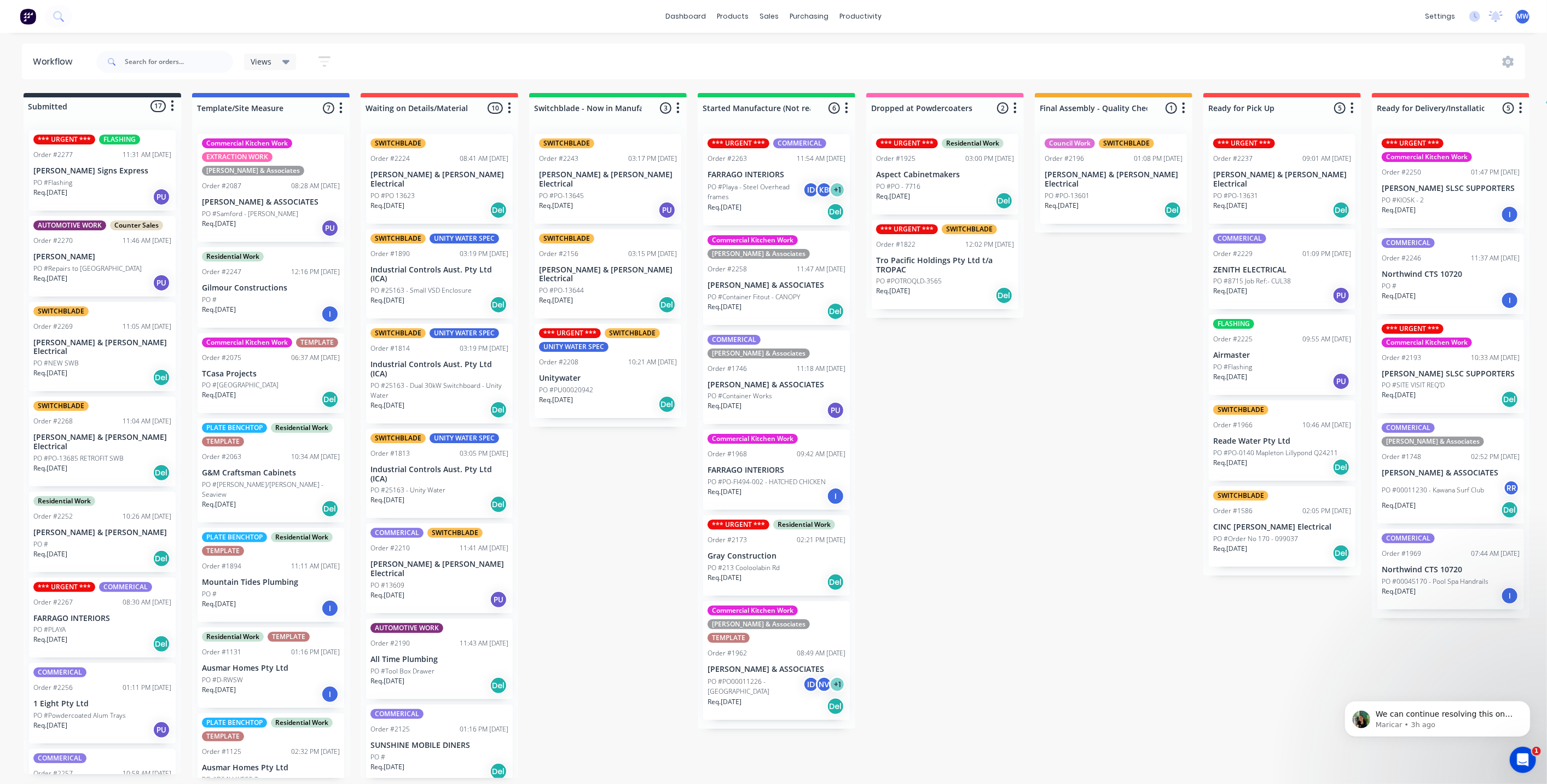
drag, startPoint x: 574, startPoint y: 516, endPoint x: 707, endPoint y: 492, distance: 135.1
click at [574, 516] on div "Submitted 17 Status colour #273444 hex #273444 Save Cancel Summaries Total orde…" at bounding box center [904, 436] width 1825 height 685
click at [777, 552] on p "Gray Construction" at bounding box center [776, 557] width 138 height 10
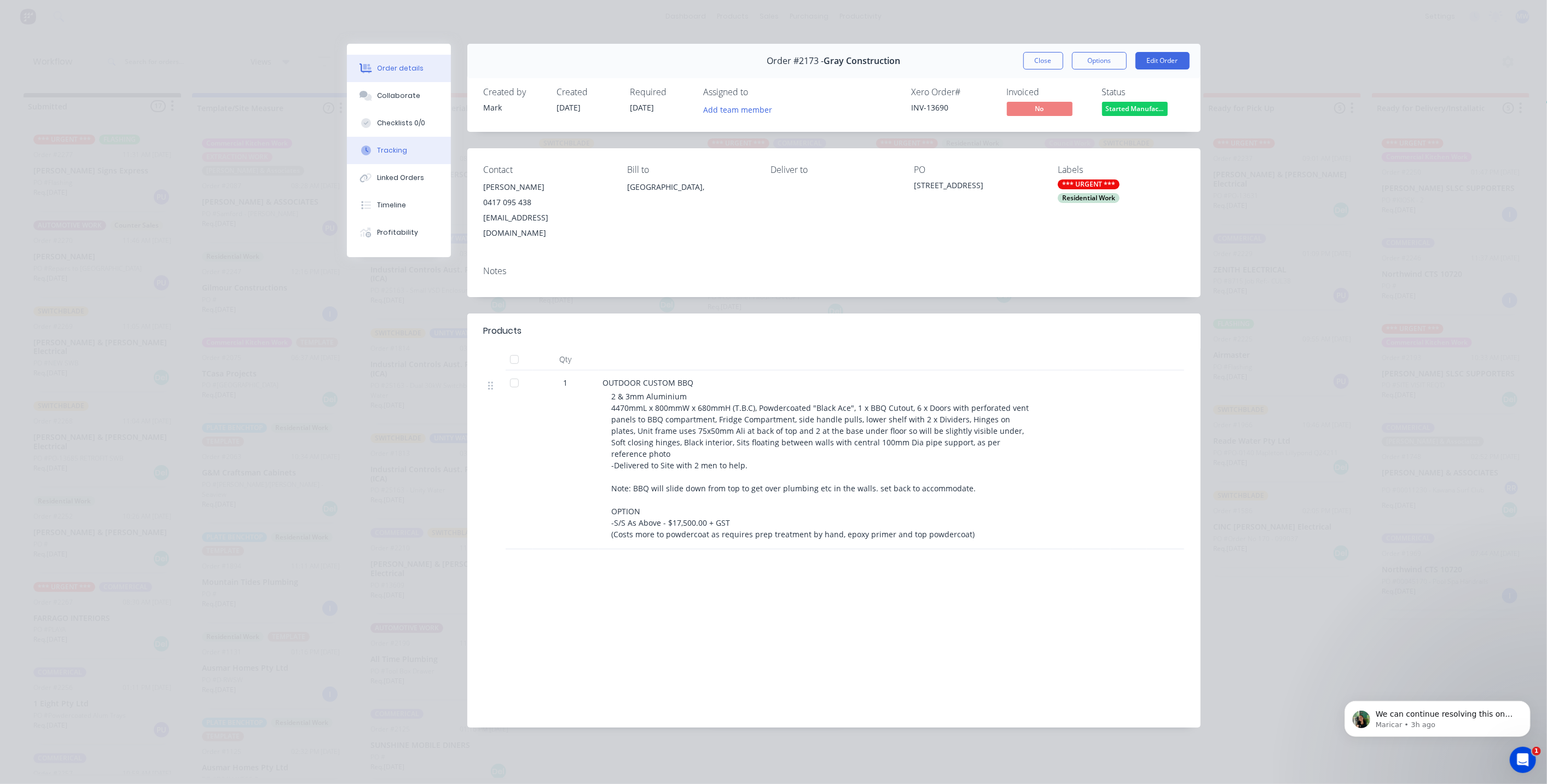
click at [407, 156] on button "Tracking" at bounding box center [399, 151] width 104 height 28
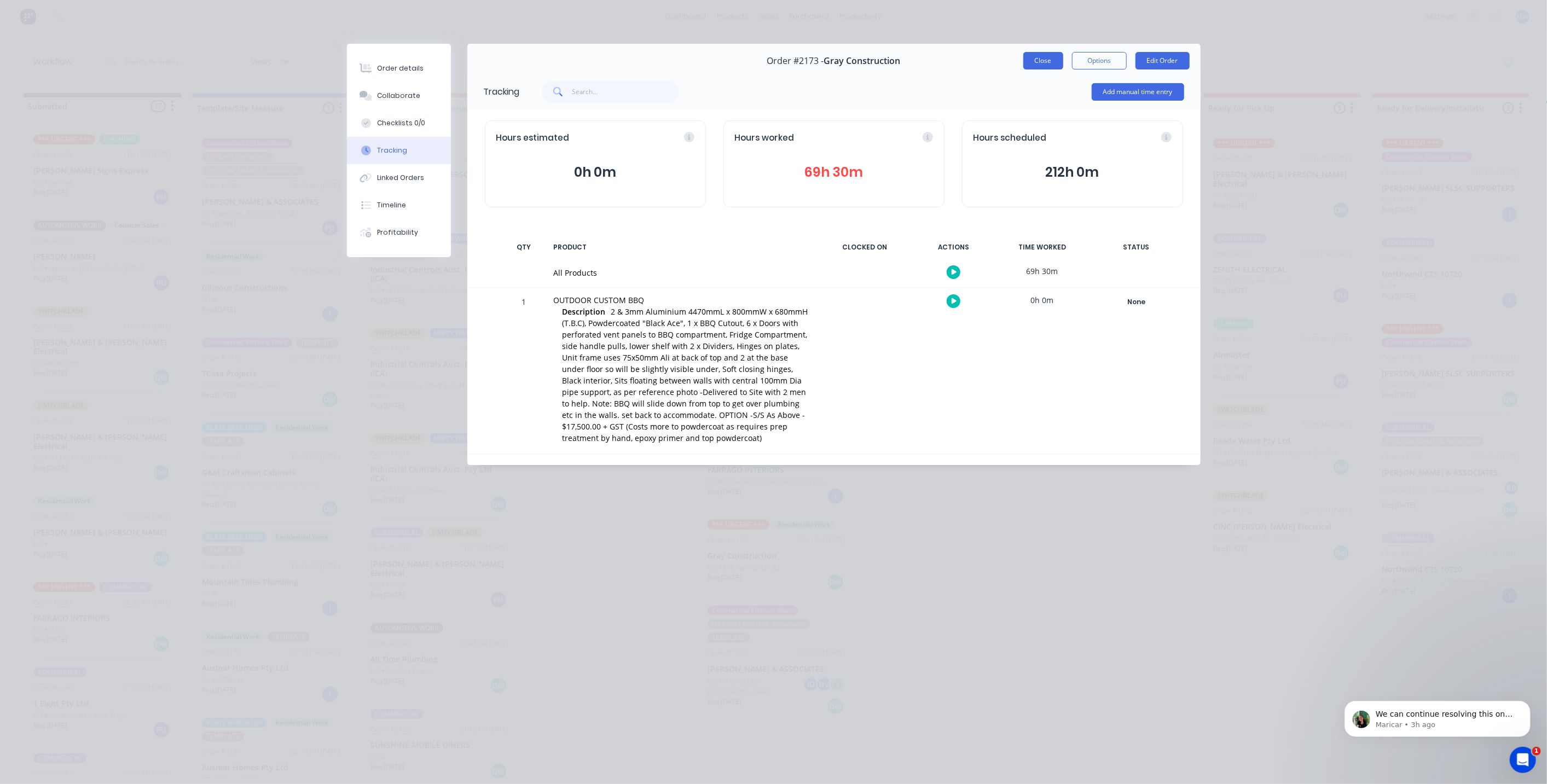
click at [1053, 60] on button "Close" at bounding box center [1043, 60] width 40 height 17
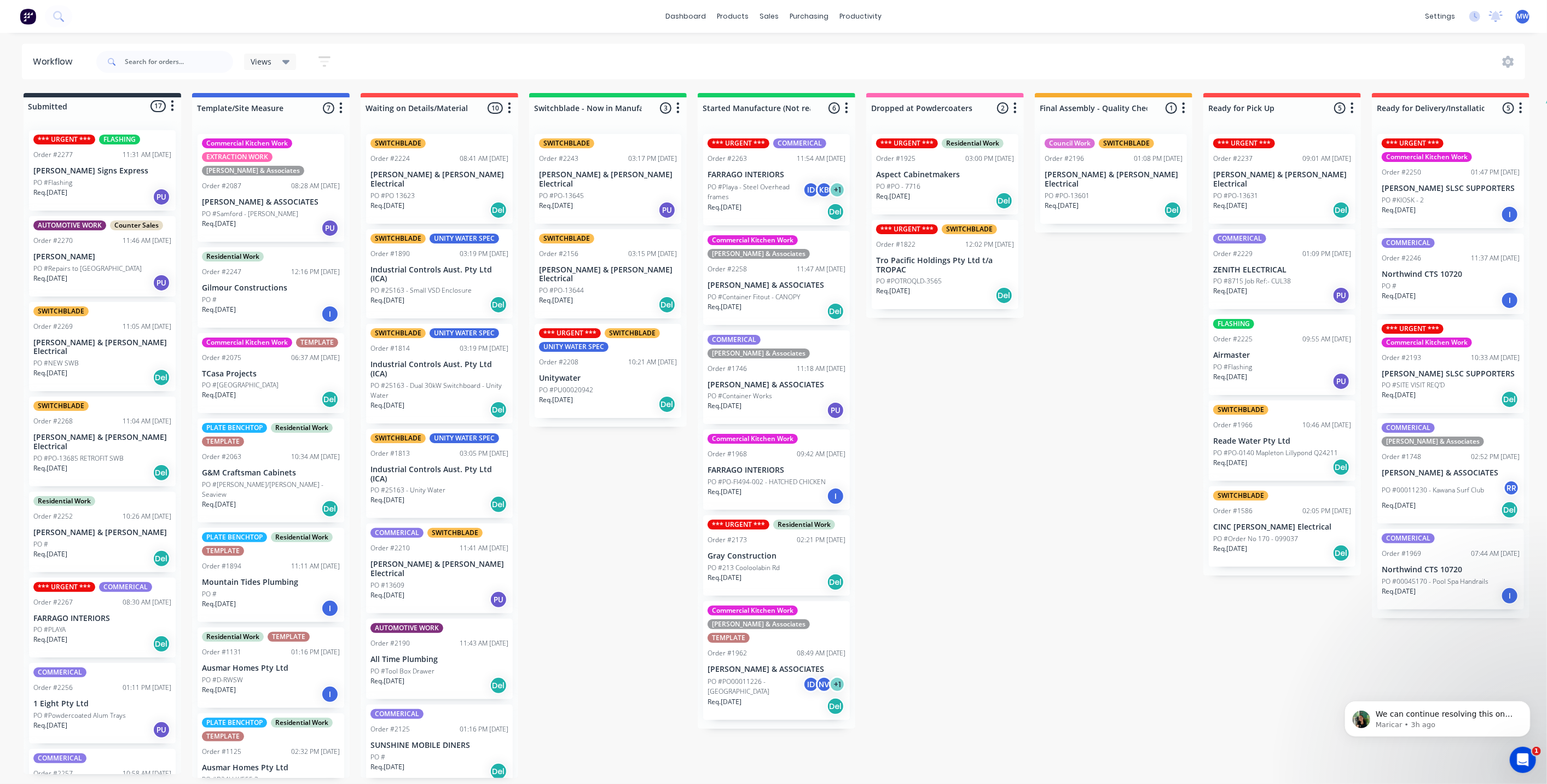
click at [1010, 487] on div "Submitted 17 Status colour #273444 hex #273444 Save Cancel Summaries Total orde…" at bounding box center [904, 436] width 1825 height 685
click at [1004, 484] on div "Submitted 17 Status colour #273444 hex #273444 Save Cancel Summaries Total orde…" at bounding box center [904, 436] width 1825 height 685
click at [1007, 500] on div "Submitted 17 Status colour #273444 hex #273444 Save Cancel Summaries Total orde…" at bounding box center [904, 436] width 1825 height 685
click at [1008, 500] on div "Submitted 17 Status colour #273444 hex #273444 Save Cancel Summaries Total orde…" at bounding box center [904, 436] width 1825 height 685
